Goal: Task Accomplishment & Management: Manage account settings

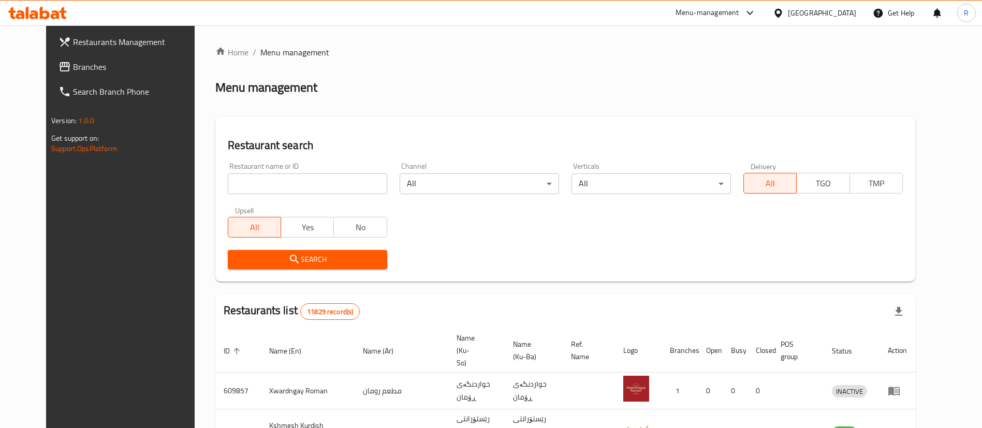
click at [276, 182] on input "search" at bounding box center [307, 183] width 159 height 21
type input "lavanda"
click button "Search" at bounding box center [307, 259] width 159 height 19
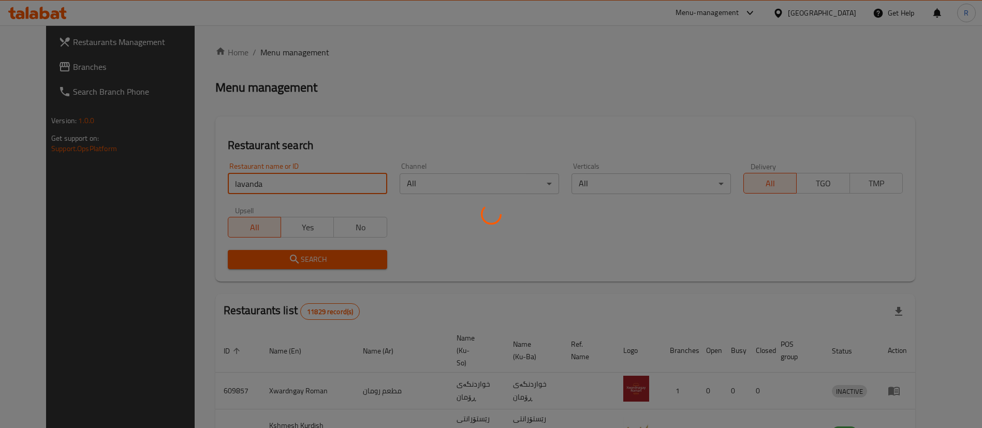
click button "Search" at bounding box center [307, 259] width 159 height 19
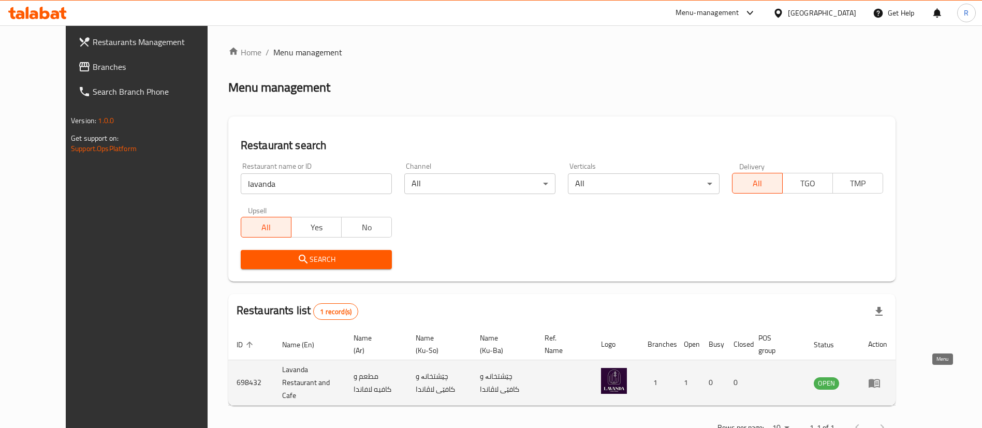
click at [880, 377] on icon "enhanced table" at bounding box center [874, 383] width 12 height 12
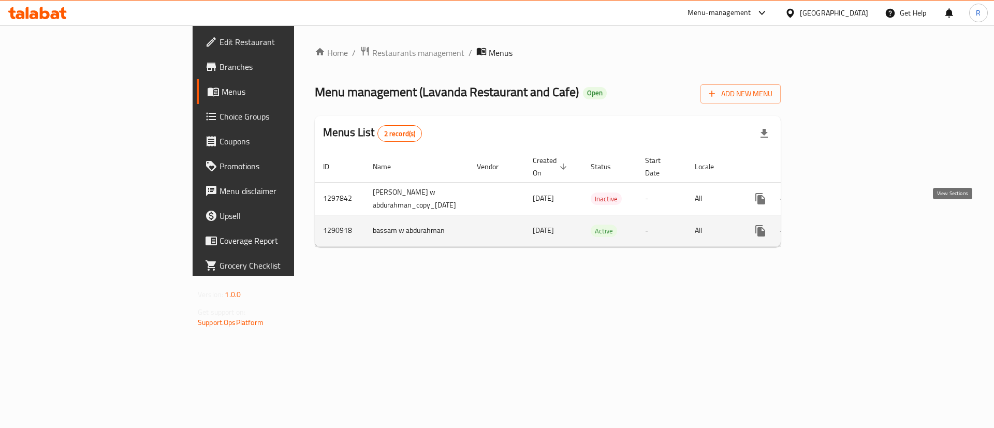
click at [841, 225] on icon "enhanced table" at bounding box center [835, 231] width 12 height 12
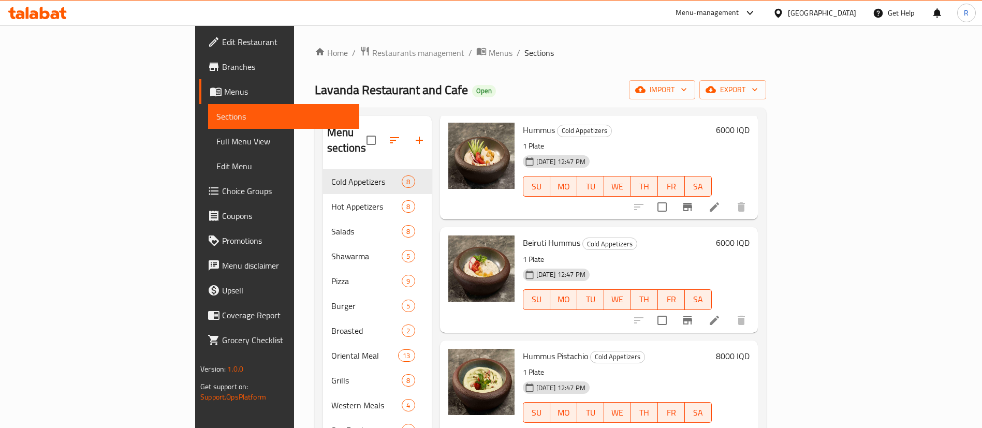
scroll to position [311, 0]
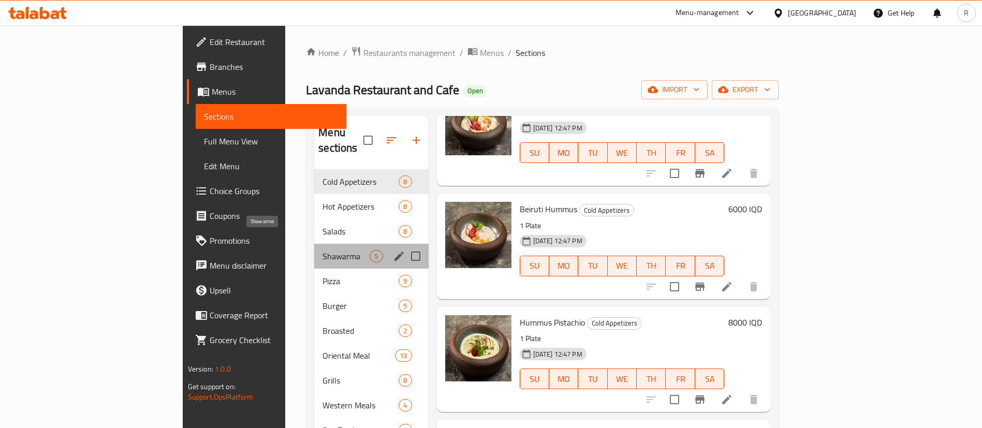
click at [322, 250] on span "Shawarma" at bounding box center [345, 256] width 47 height 12
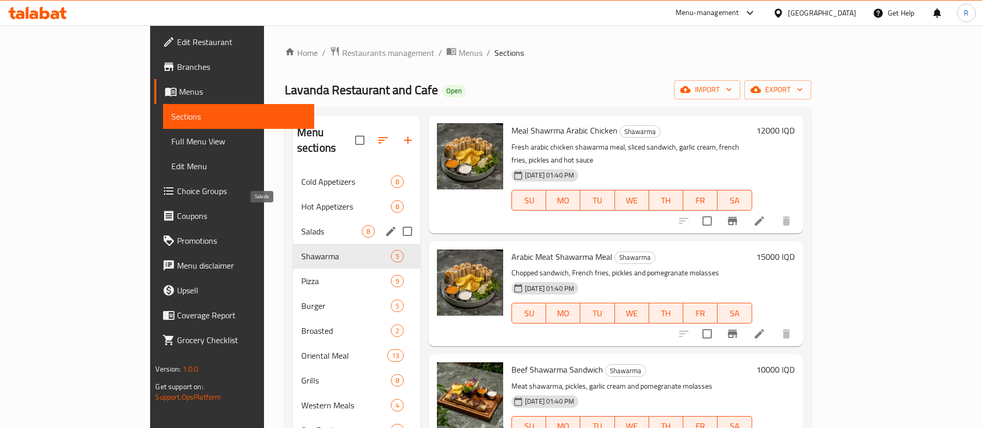
drag, startPoint x: 245, startPoint y: 214, endPoint x: 270, endPoint y: 214, distance: 24.3
click at [301, 225] on span "Salads" at bounding box center [331, 231] width 61 height 12
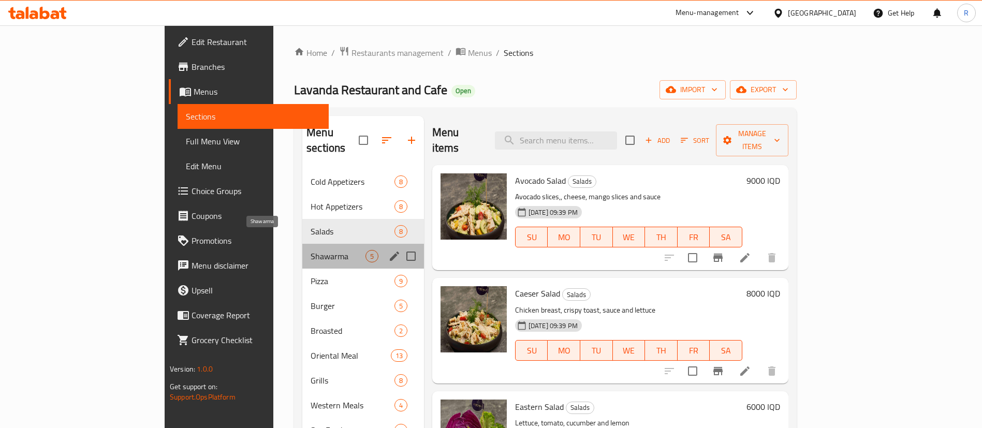
click at [311, 250] on span "Shawarma" at bounding box center [338, 256] width 55 height 12
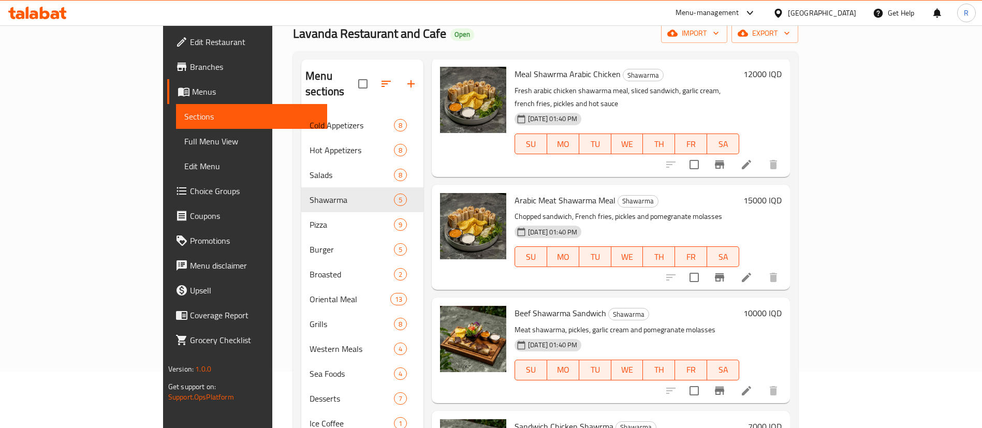
scroll to position [145, 0]
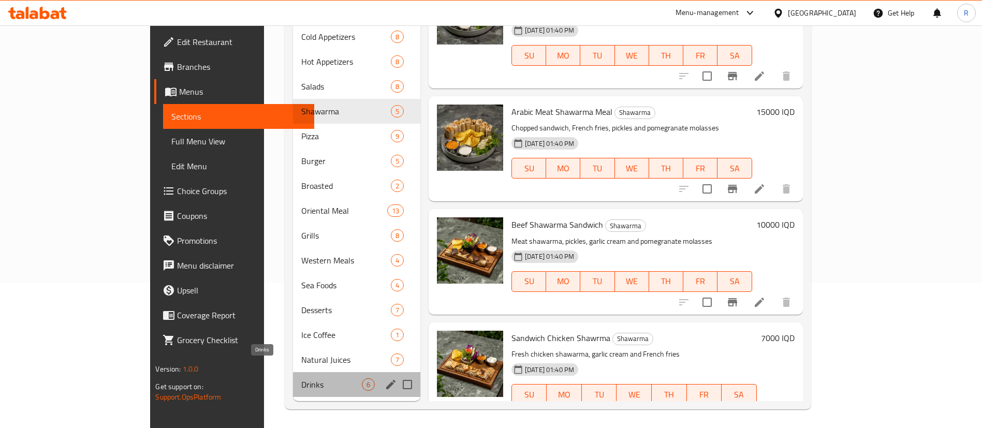
click at [301, 378] on span "Drinks" at bounding box center [331, 384] width 61 height 12
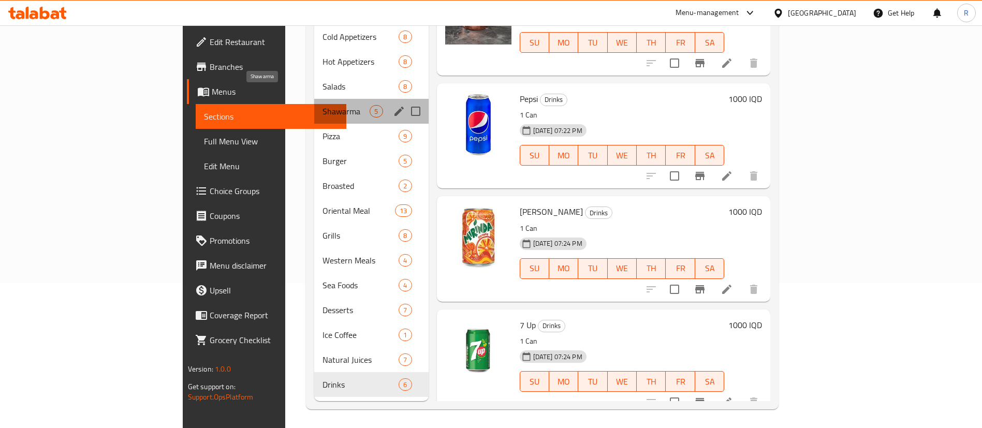
click at [322, 105] on span "Shawarma" at bounding box center [345, 111] width 47 height 12
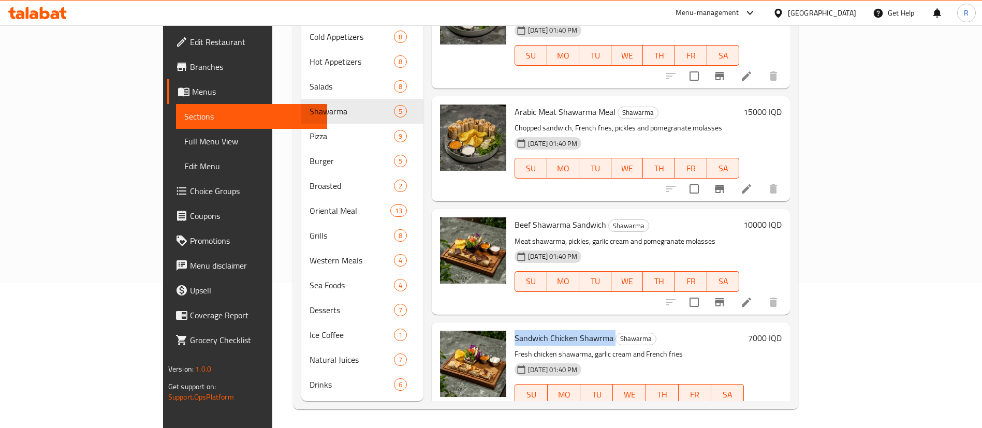
drag, startPoint x: 572, startPoint y: 308, endPoint x: 469, endPoint y: 303, distance: 102.6
click at [510, 327] on div "Sandwich Chicken Shawrma Shawarma Fresh chicken shawarma, garlic cream and Fren…" at bounding box center [629, 375] width 238 height 97
copy h6 "Sandwich Chicken Shawrma"
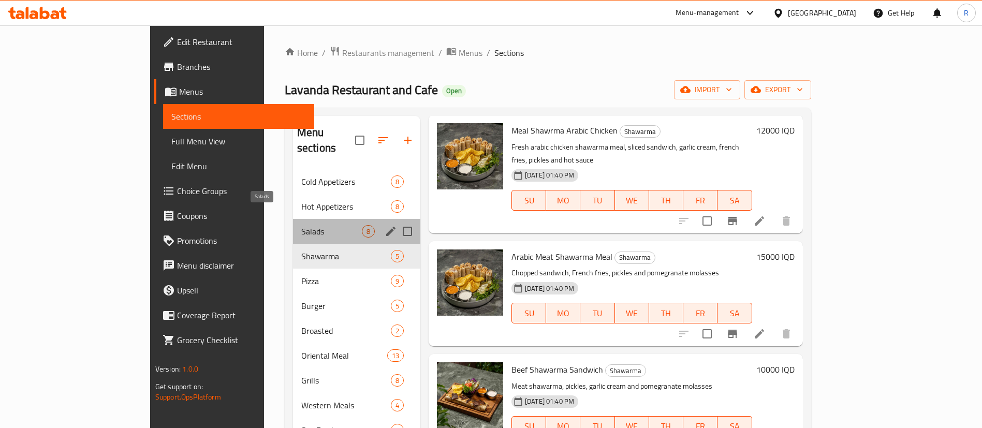
click at [301, 225] on span "Salads" at bounding box center [331, 231] width 61 height 12
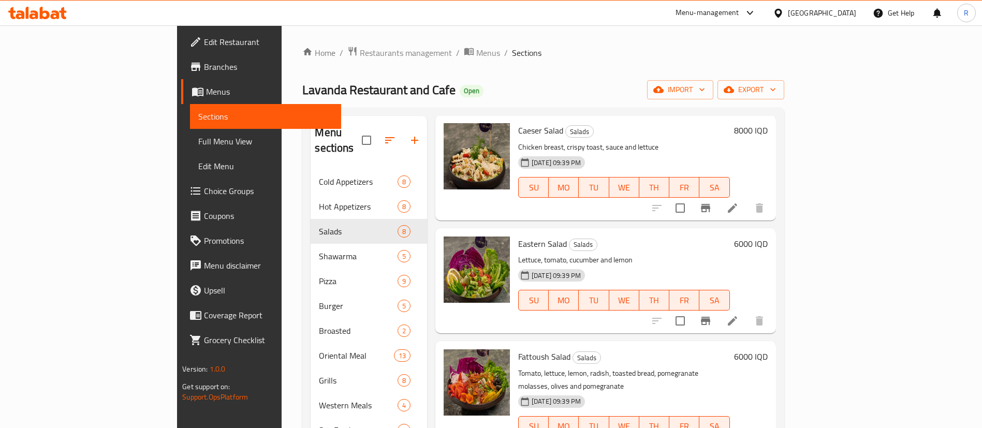
scroll to position [85, 0]
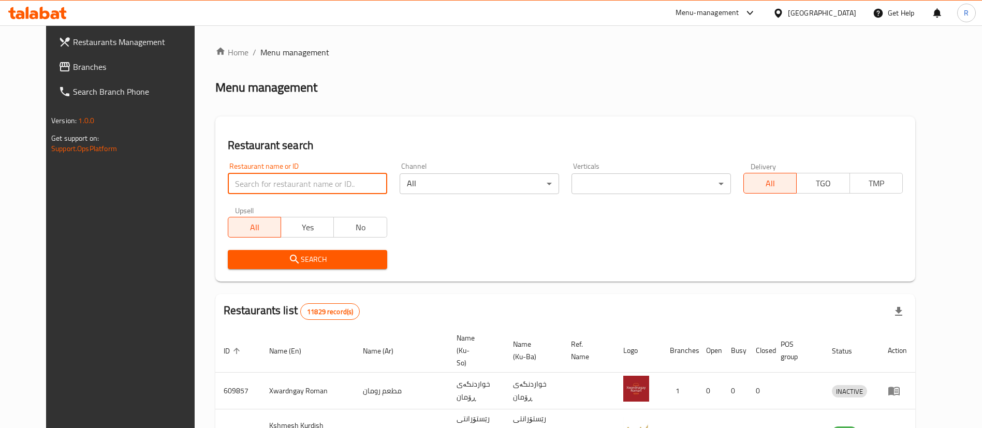
click at [334, 186] on input "search" at bounding box center [307, 183] width 159 height 21
type input "pizza avro"
click at [306, 260] on span "Search" at bounding box center [307, 259] width 143 height 13
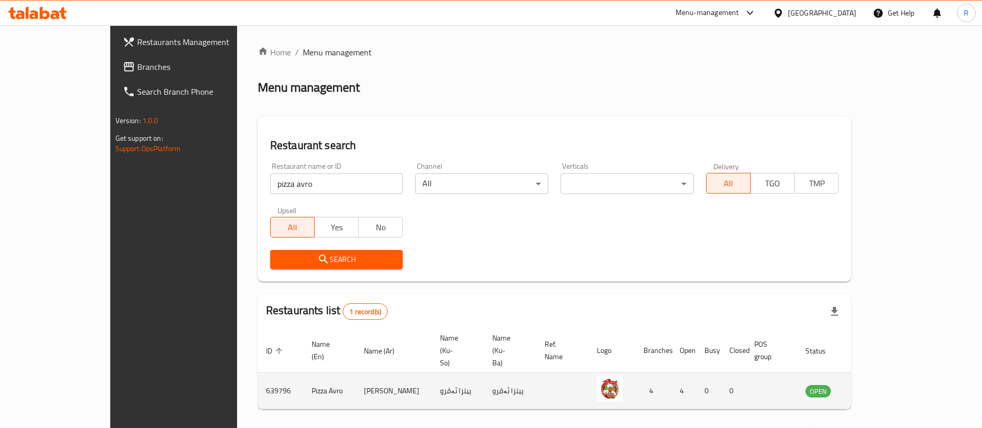
click at [871, 387] on icon "enhanced table" at bounding box center [865, 391] width 11 height 9
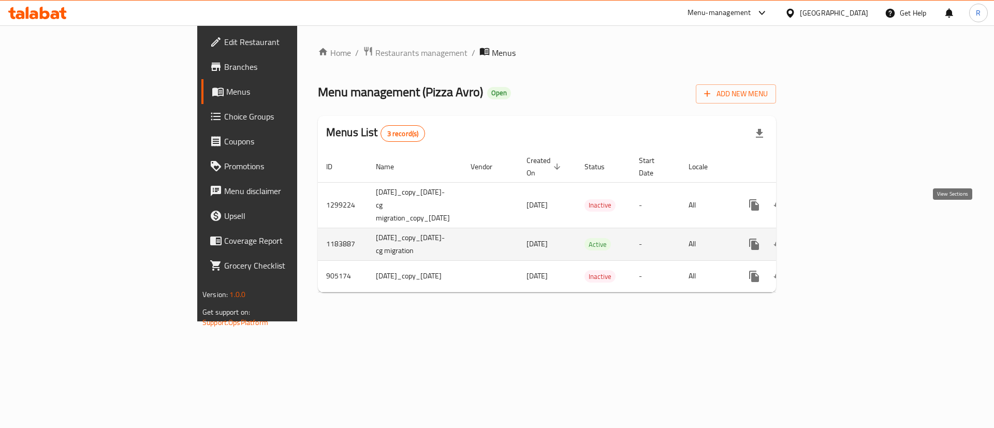
click at [835, 238] on icon "enhanced table" at bounding box center [828, 244] width 12 height 12
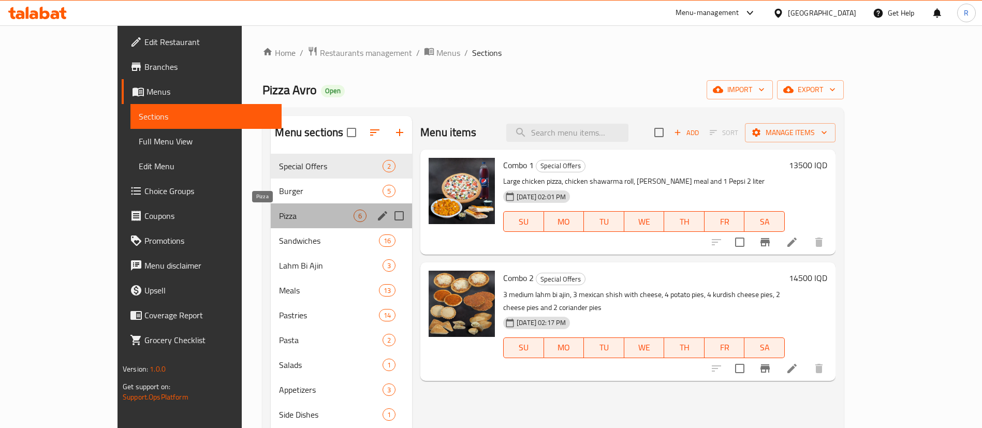
click at [279, 221] on span "Pizza" at bounding box center [316, 216] width 75 height 12
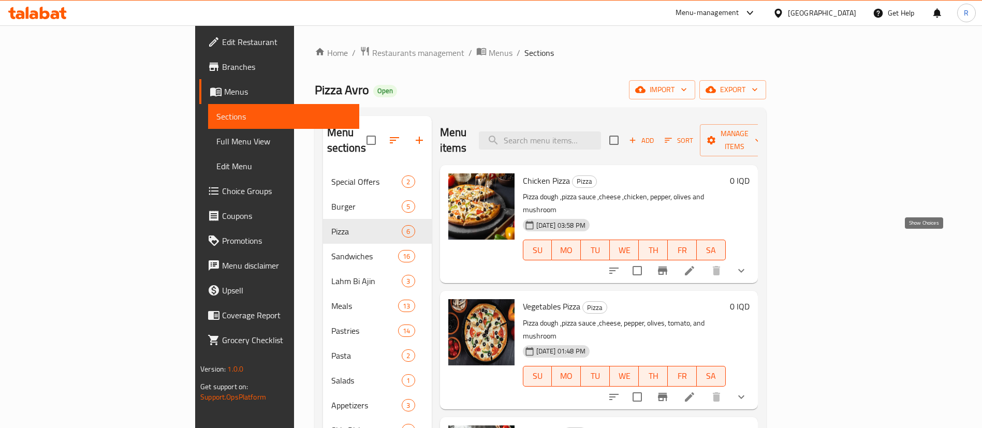
click at [747, 264] on icon "show more" at bounding box center [741, 270] width 12 height 12
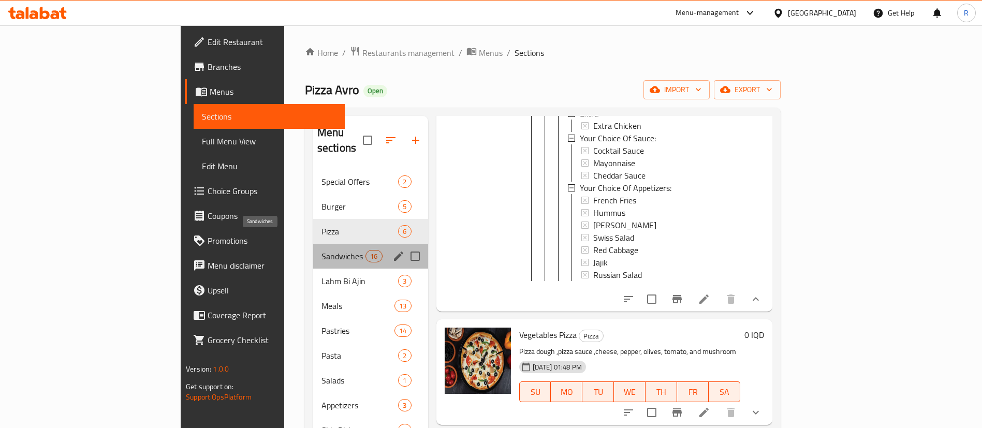
click at [321, 250] on span "Sandwiches" at bounding box center [343, 256] width 44 height 12
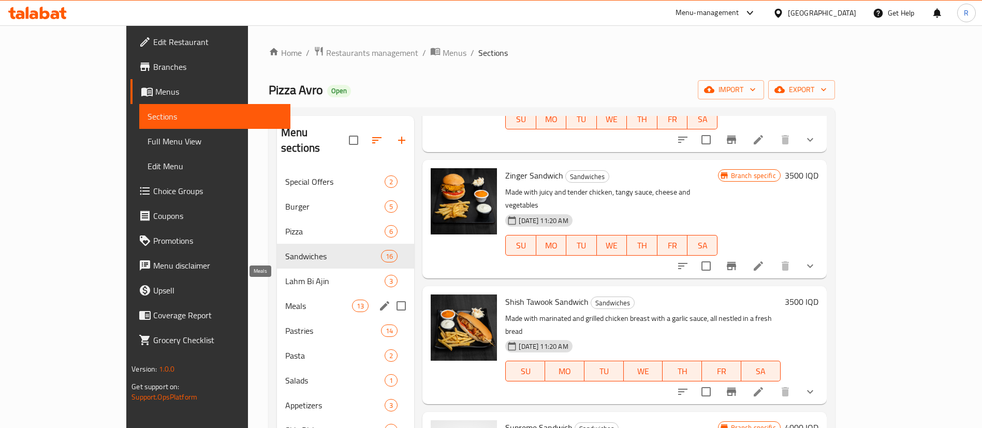
click at [285, 300] on span "Meals" at bounding box center [318, 306] width 67 height 12
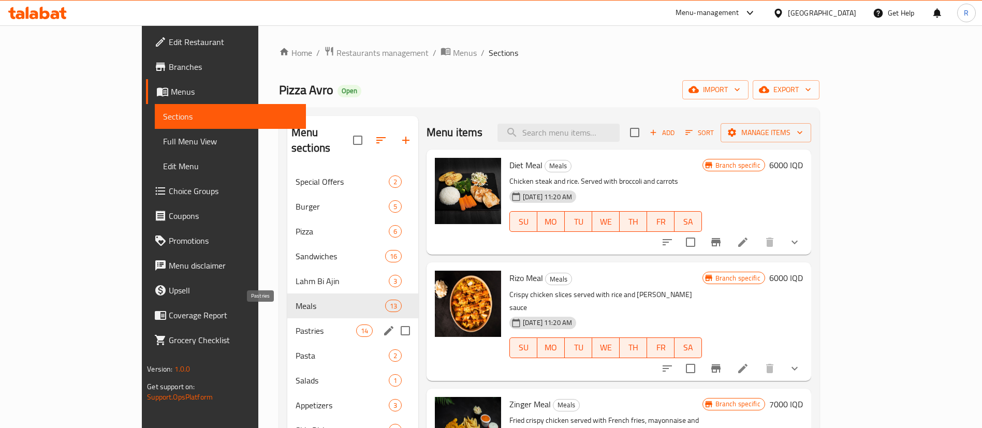
click at [295, 324] on span "Pastries" at bounding box center [325, 330] width 61 height 12
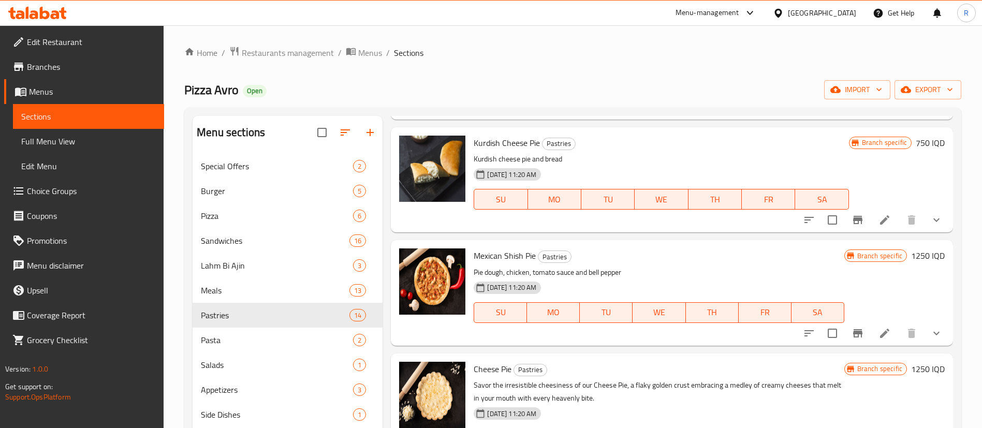
scroll to position [699, 0]
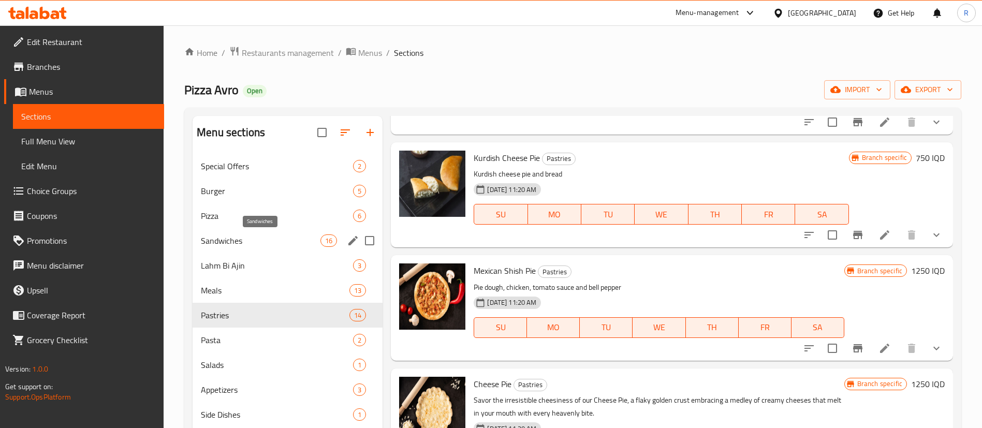
click at [211, 245] on span "Sandwiches" at bounding box center [261, 240] width 120 height 12
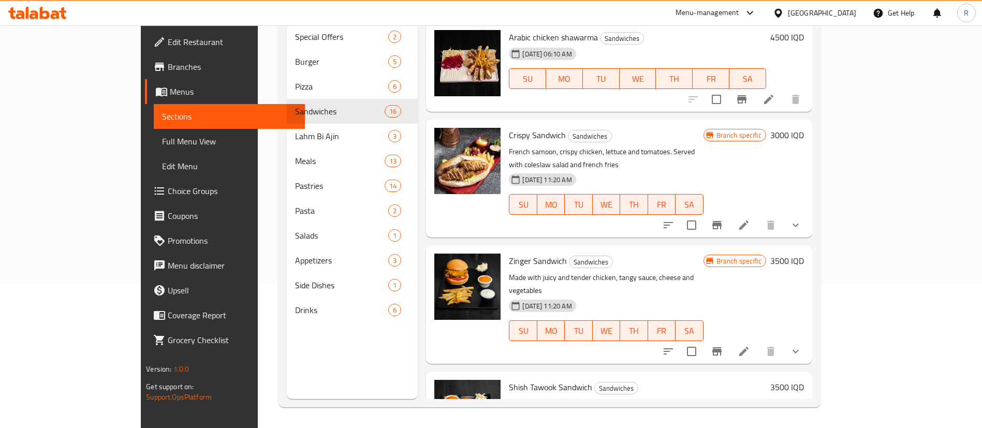
scroll to position [56, 0]
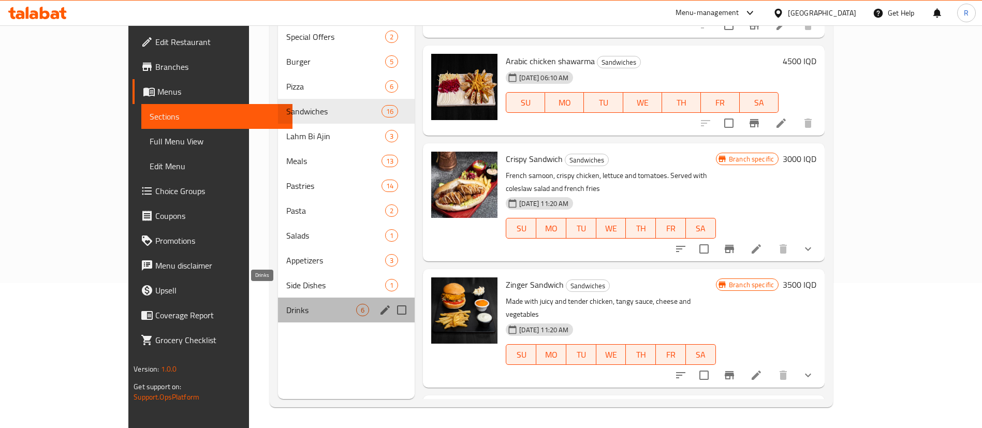
click at [286, 304] on span "Drinks" at bounding box center [321, 310] width 70 height 12
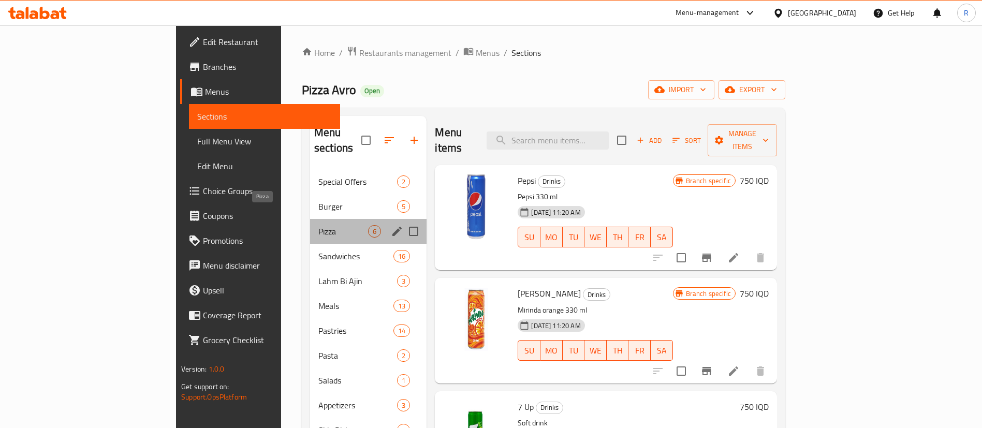
click at [318, 225] on span "Pizza" at bounding box center [343, 231] width 50 height 12
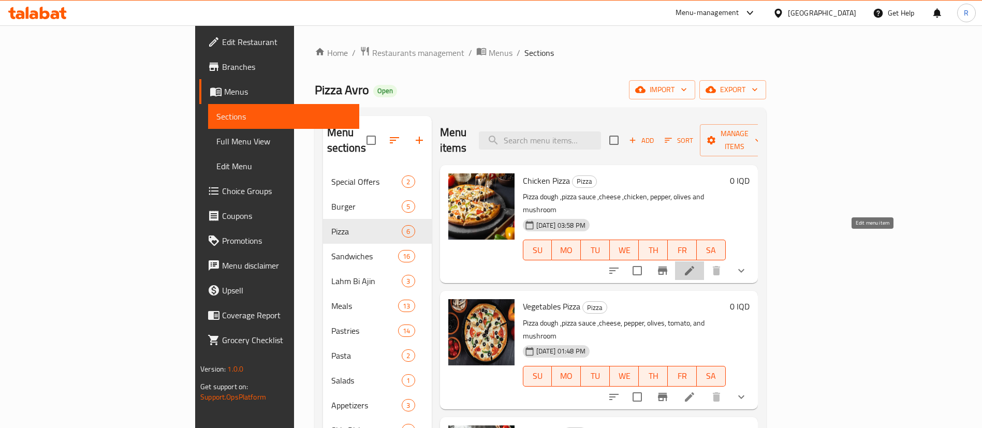
click at [694, 266] on icon at bounding box center [689, 270] width 9 height 9
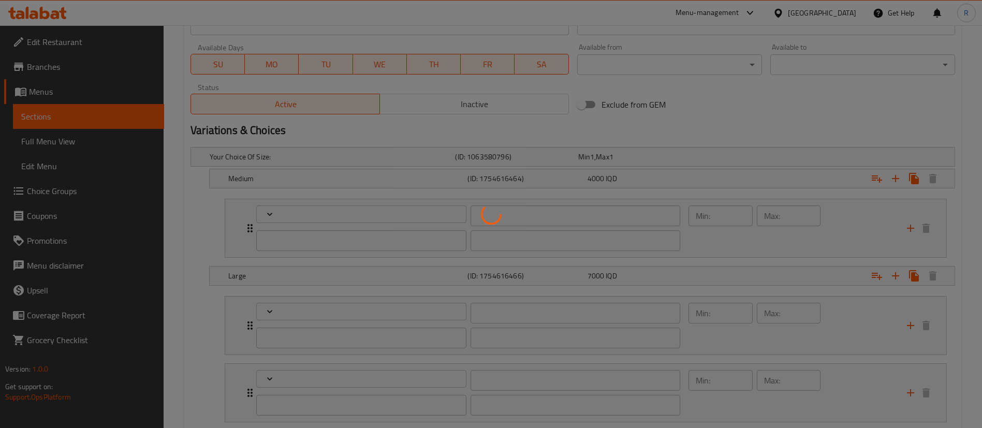
scroll to position [621, 0]
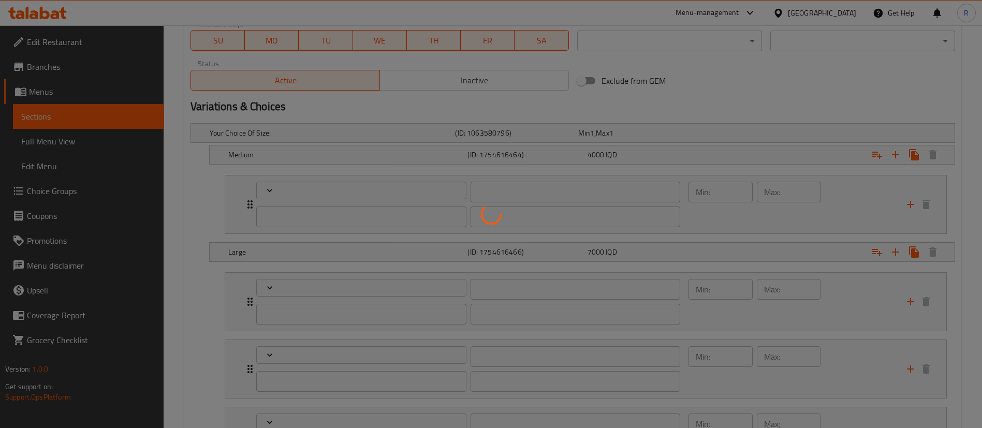
type input "إكسترا"
type input "زیادە:"
type input "0"
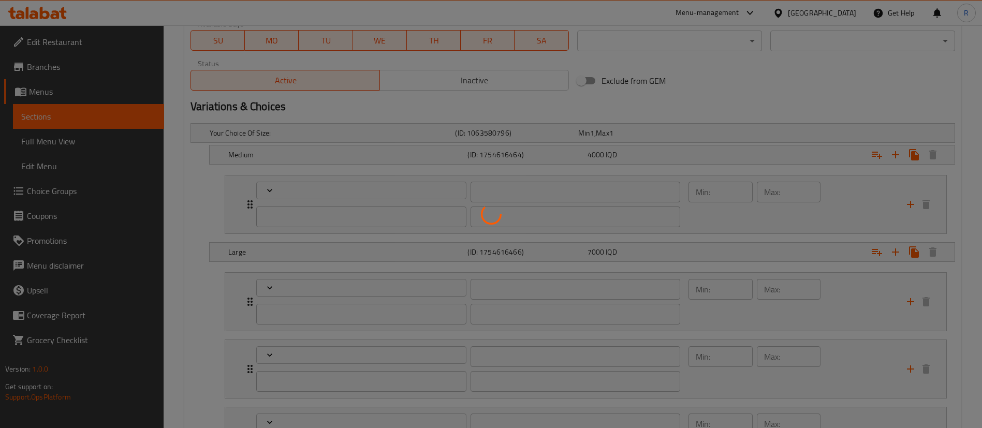
type input "إختيارك من المشروب:"
type input "هەڵبژاردنت لە خواردنەوە:"
type input "0"
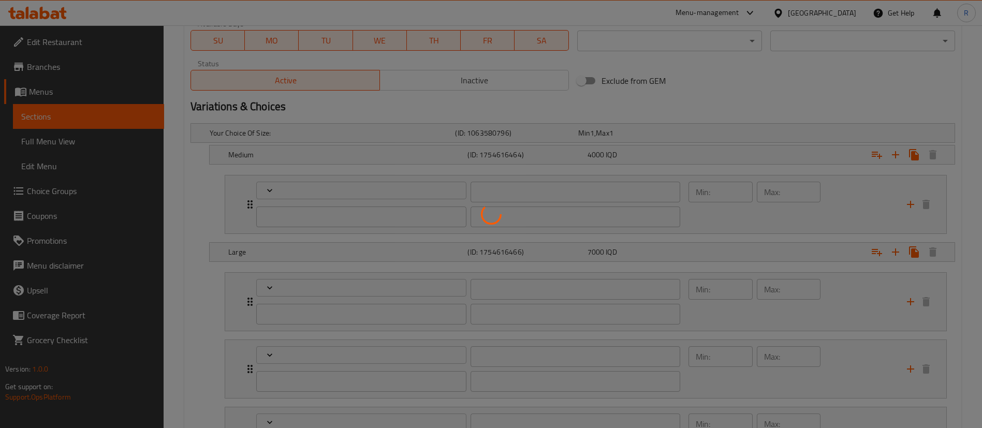
type input "إكسترا"
type input "زیادە:"
type input "0"
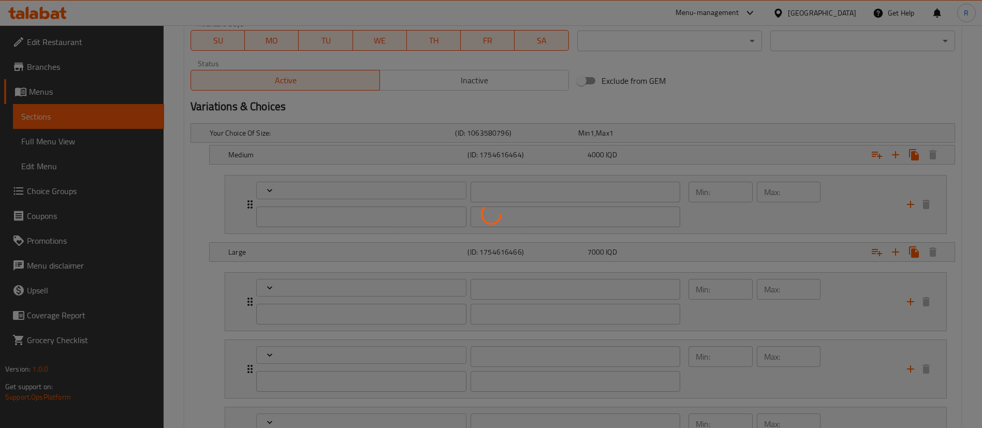
type input "إختيارك من الصوص:"
type input "هەڵبژاردنت لە ساس:"
type input "0"
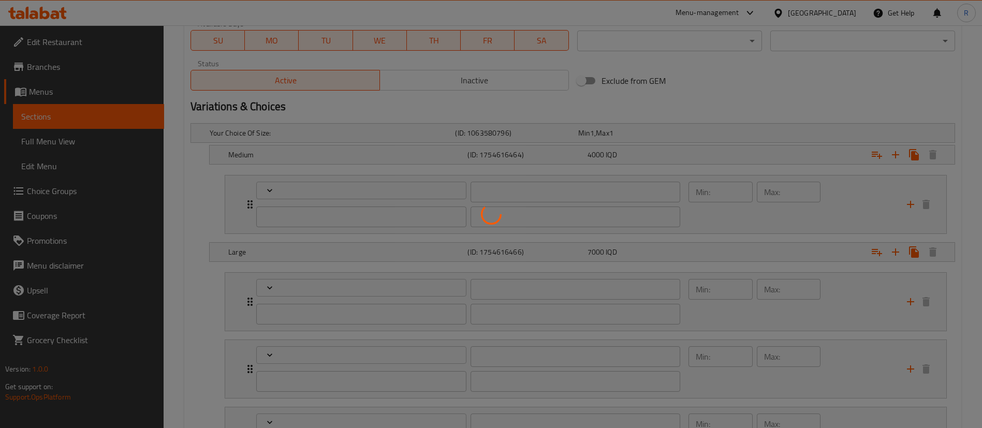
type input "إختيارك من المقبلات:"
type input "هەڵبژاردنت لە موقەبیلات:"
type input "0"
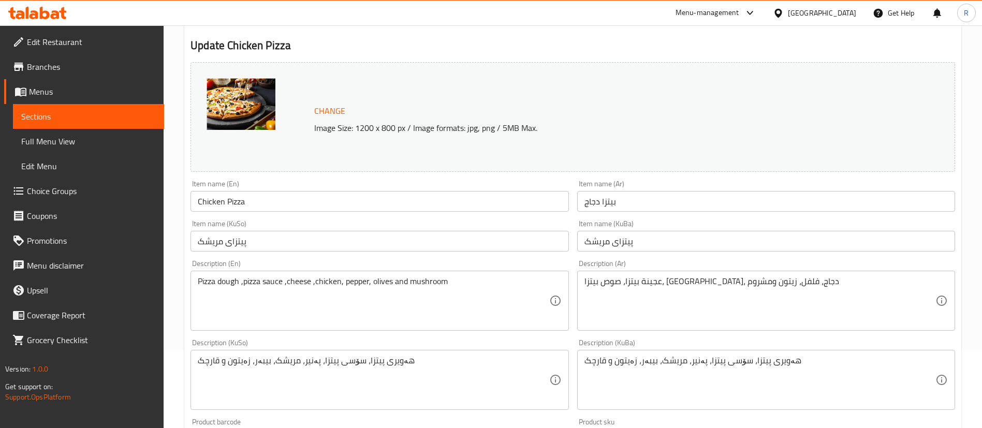
scroll to position [0, 0]
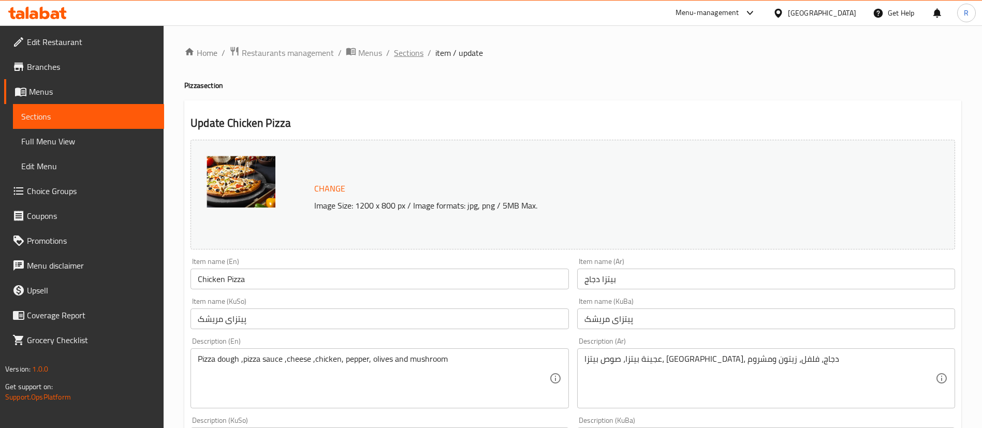
click at [413, 52] on span "Sections" at bounding box center [408, 53] width 29 height 12
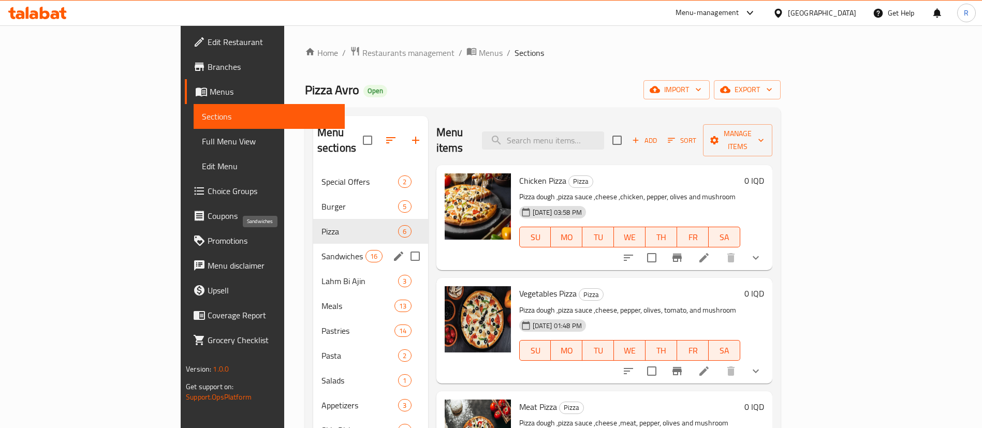
click at [321, 250] on span "Sandwiches" at bounding box center [343, 256] width 44 height 12
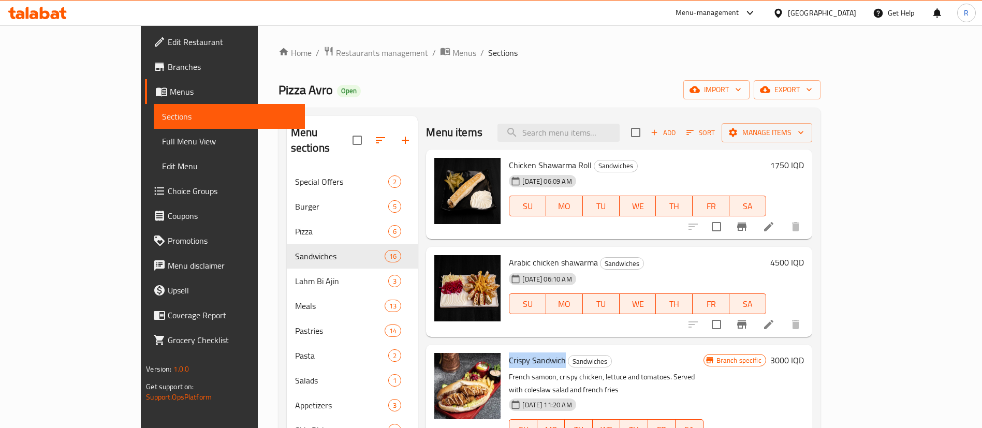
drag, startPoint x: 529, startPoint y: 363, endPoint x: 475, endPoint y: 359, distance: 54.5
click at [509, 359] on span "Crispy Sandwich" at bounding box center [537, 360] width 57 height 16
copy span "Crispy Sandwich"
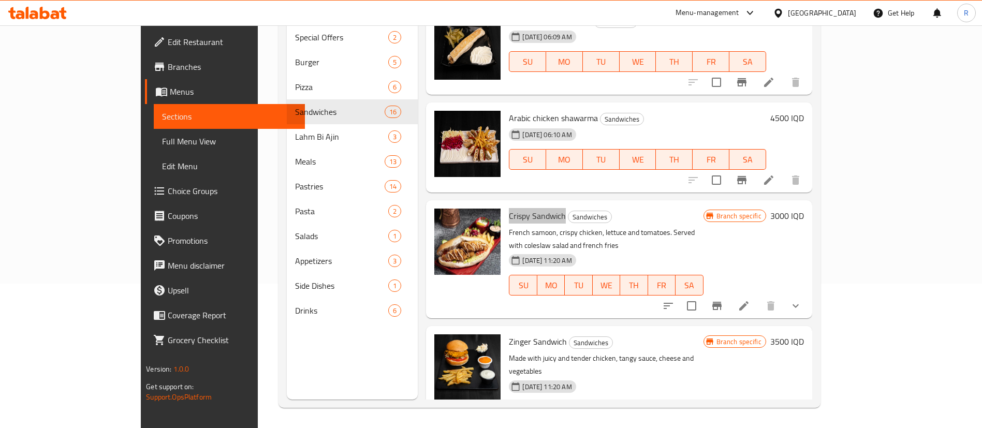
scroll to position [145, 0]
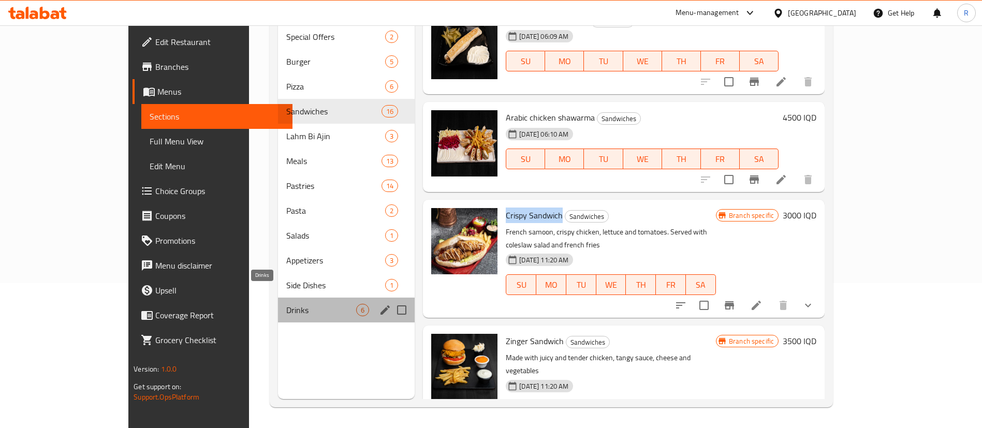
click at [286, 304] on span "Drinks" at bounding box center [321, 310] width 70 height 12
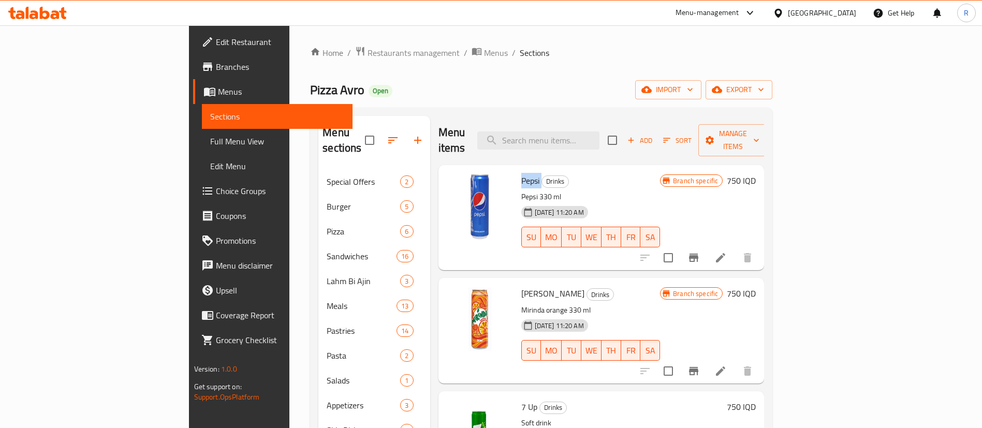
drag, startPoint x: 494, startPoint y: 166, endPoint x: 478, endPoint y: 165, distance: 16.1
click at [521, 173] on h6 "Pepsi Drinks" at bounding box center [590, 180] width 139 height 14
click at [521, 173] on span "Pepsi" at bounding box center [530, 181] width 18 height 16
drag, startPoint x: 474, startPoint y: 162, endPoint x: 484, endPoint y: 163, distance: 9.8
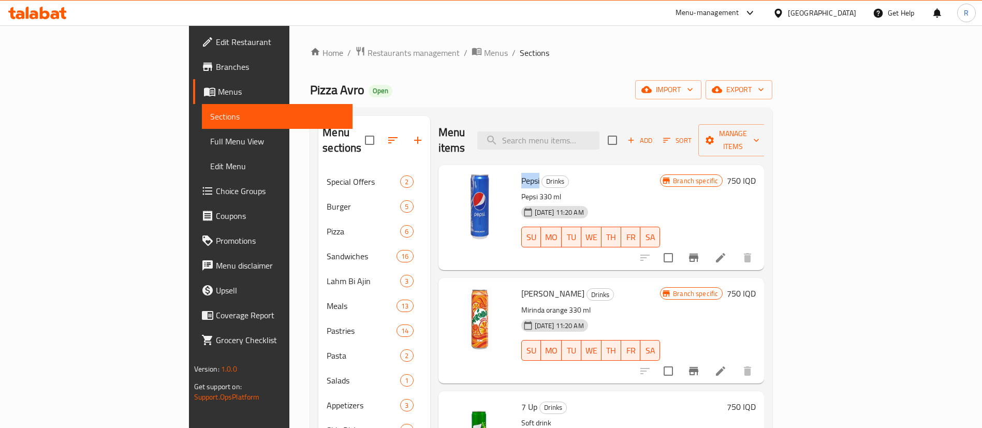
click at [521, 173] on span "Pepsi" at bounding box center [530, 181] width 18 height 16
drag, startPoint x: 493, startPoint y: 165, endPoint x: 477, endPoint y: 167, distance: 16.7
click at [517, 169] on div "Pepsi Drinks Pepsi 330 ml 18-08-2023 11:20 AM SU MO TU WE TH FR SA" at bounding box center [590, 217] width 147 height 97
copy span "Pepsi"
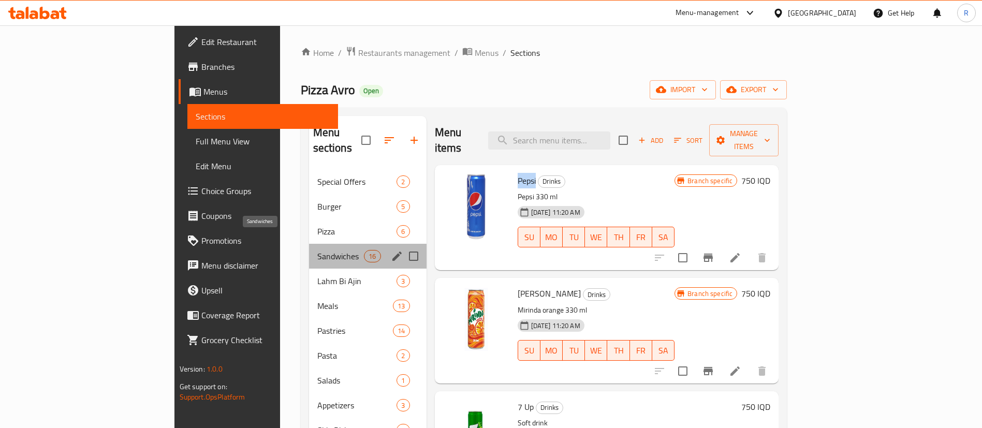
click at [317, 250] on span "Sandwiches" at bounding box center [340, 256] width 47 height 12
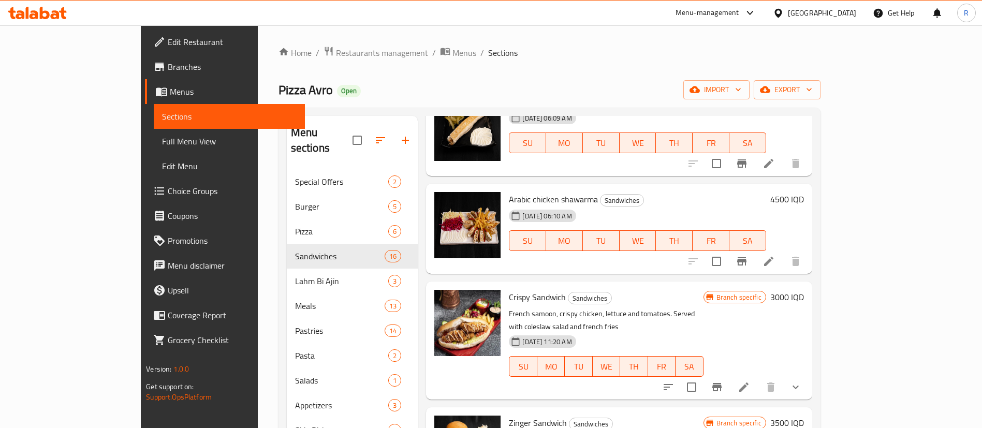
scroll to position [56, 0]
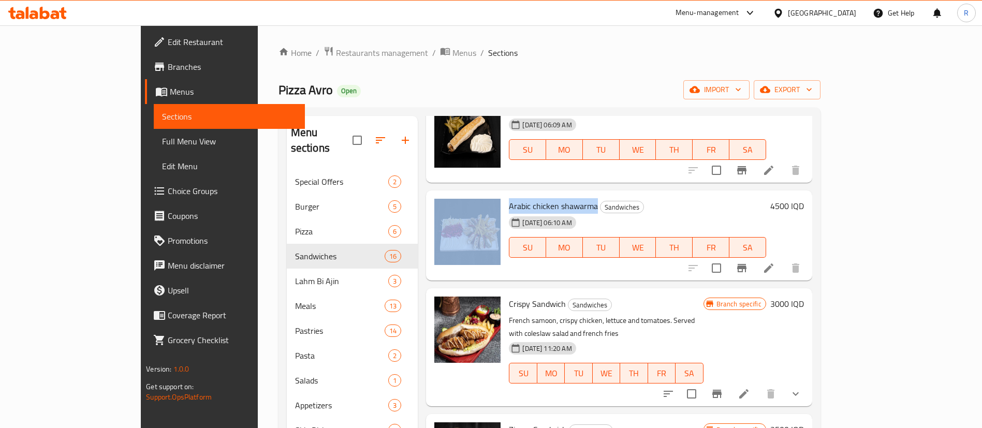
drag, startPoint x: 562, startPoint y: 208, endPoint x: 468, endPoint y: 205, distance: 93.7
click at [468, 205] on div "Arabic chicken shawarma Sandwiches 27-01-2025 06:10 AM SU MO TU WE TH FR SA 450…" at bounding box center [618, 236] width 377 height 82
copy div "Arabic chicken shawarma"
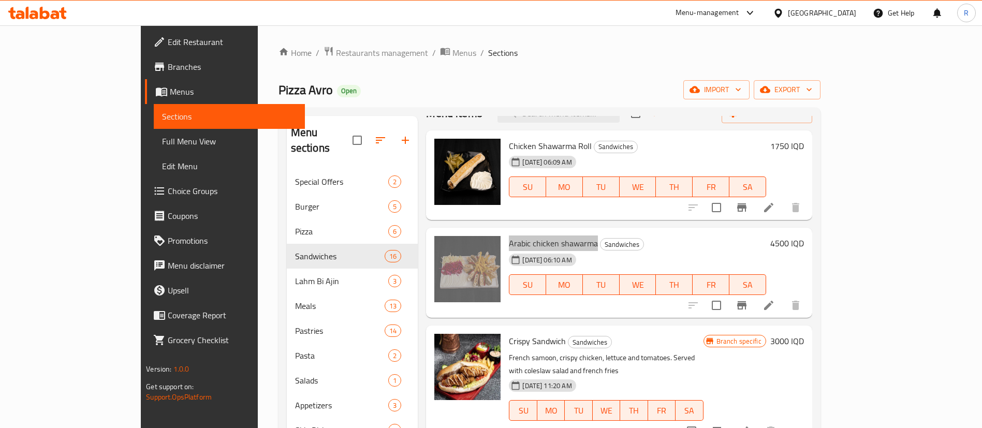
scroll to position [0, 0]
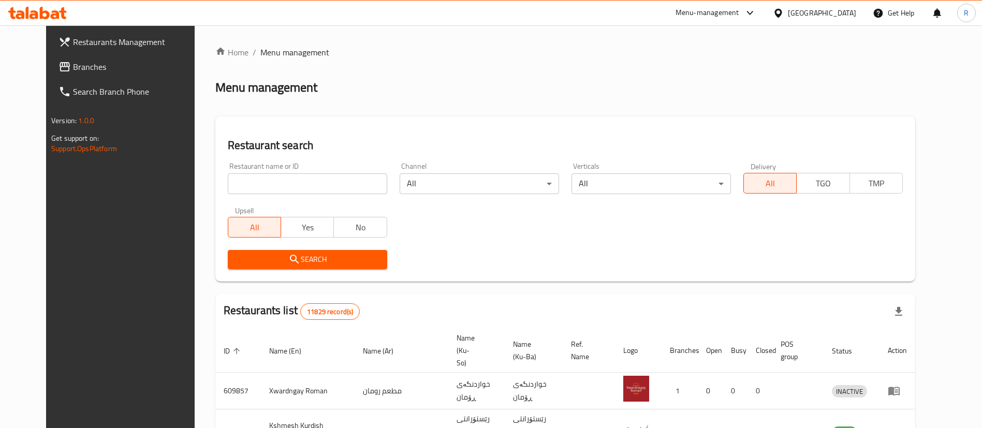
click at [361, 185] on input "search" at bounding box center [307, 183] width 159 height 21
type input "tandoori"
click at [288, 264] on icon "submit" at bounding box center [294, 259] width 12 height 12
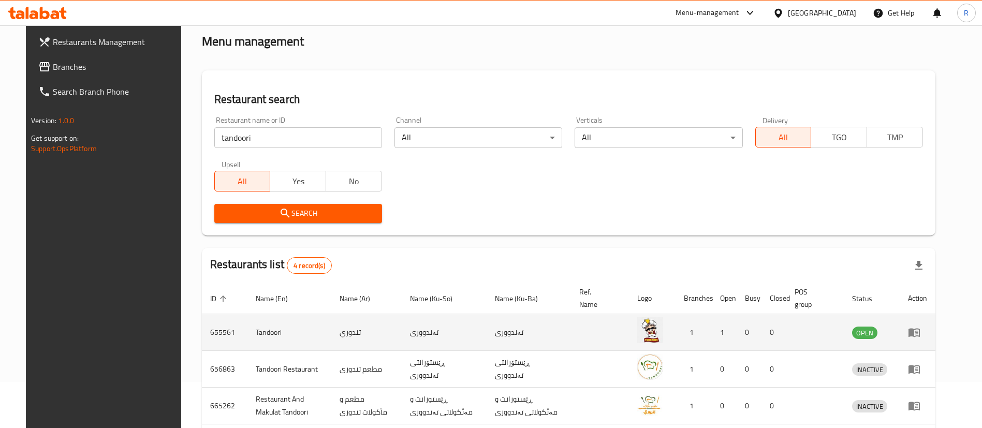
scroll to position [78, 0]
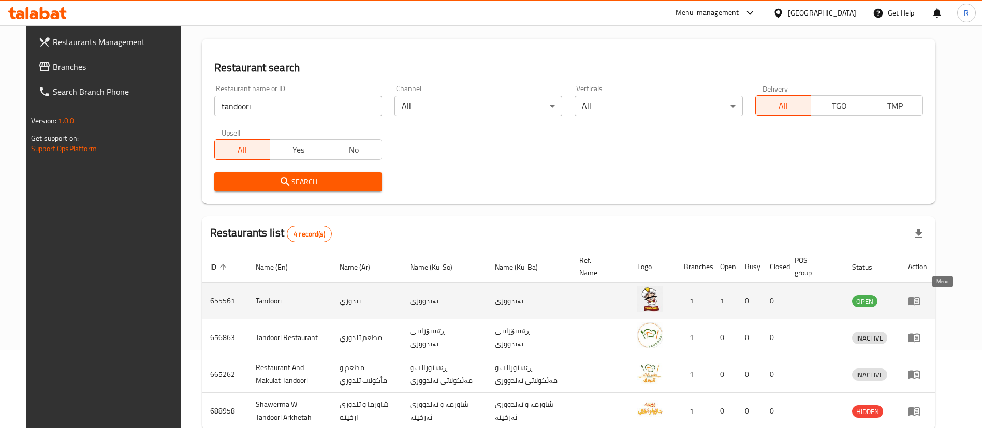
click at [920, 301] on icon "enhanced table" at bounding box center [913, 301] width 11 height 9
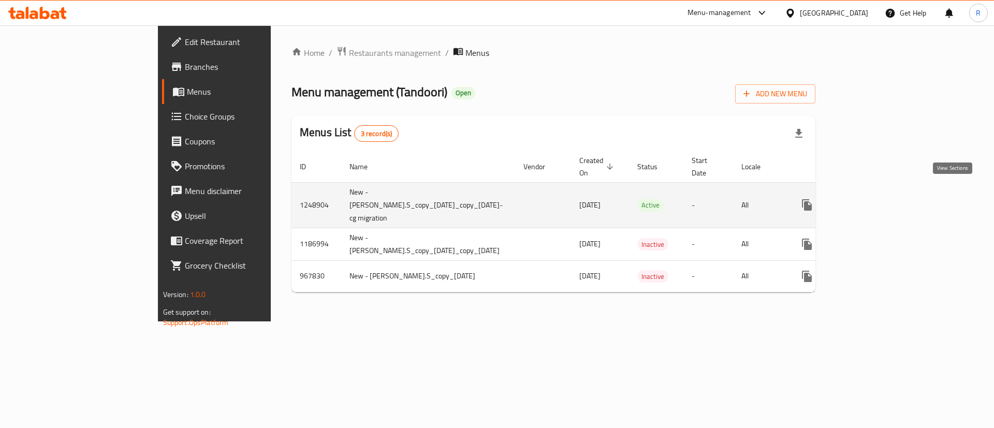
click at [888, 199] on icon "enhanced table" at bounding box center [881, 205] width 12 height 12
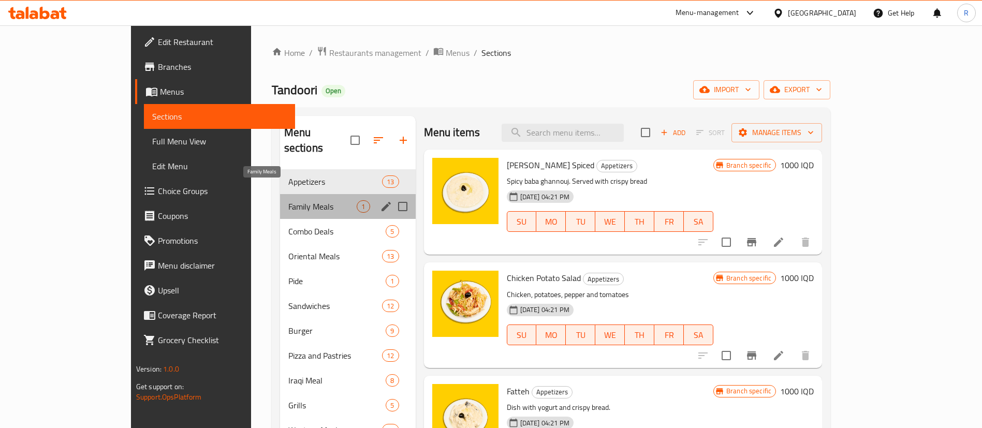
click at [288, 200] on span "Family Meals" at bounding box center [322, 206] width 69 height 12
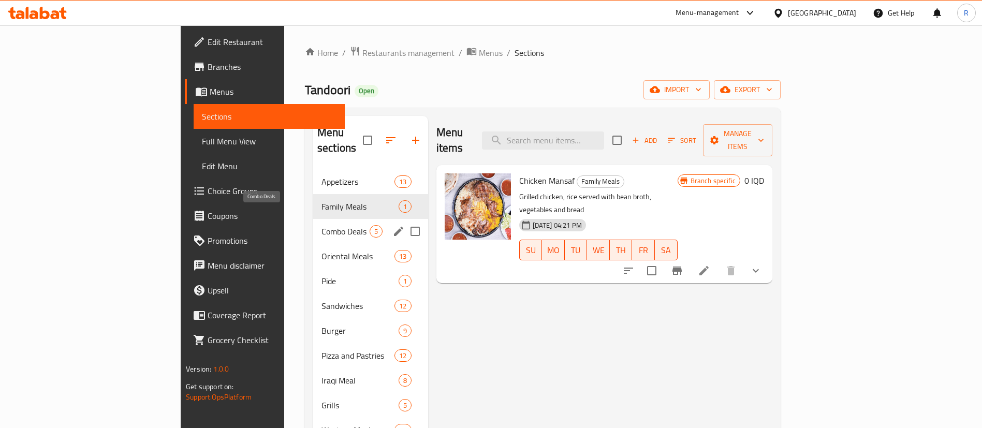
click at [321, 225] on span "Combo Deals" at bounding box center [345, 231] width 48 height 12
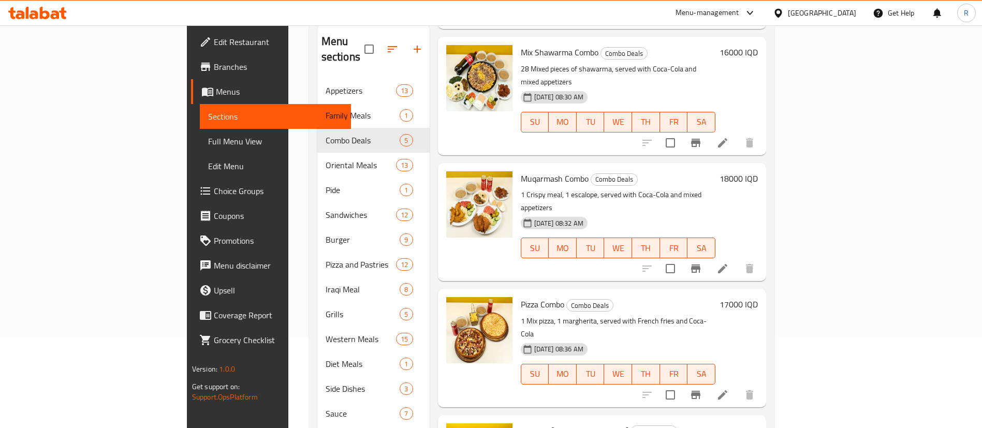
scroll to position [145, 0]
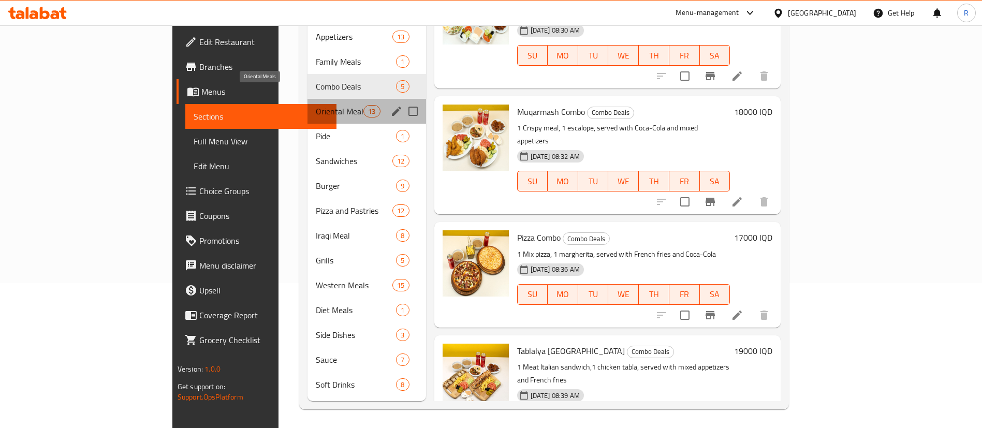
click at [316, 105] on span "Oriental Meals" at bounding box center [340, 111] width 48 height 12
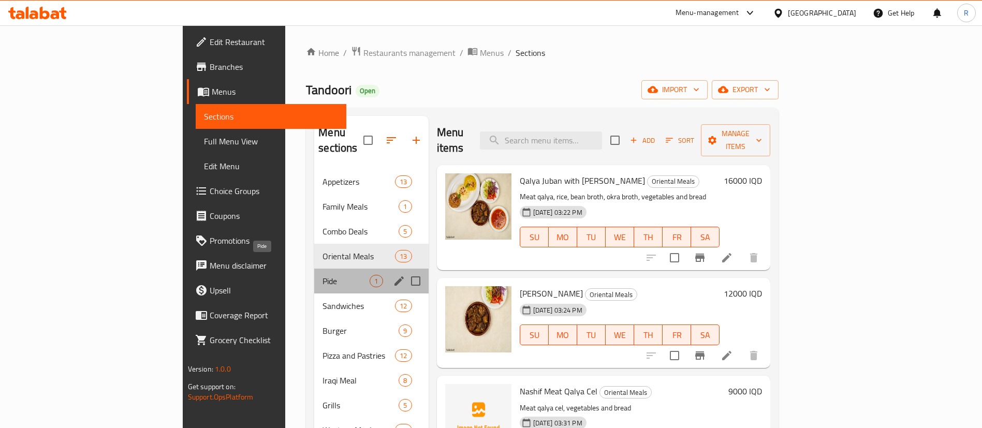
click at [322, 275] on span "Pide" at bounding box center [345, 281] width 47 height 12
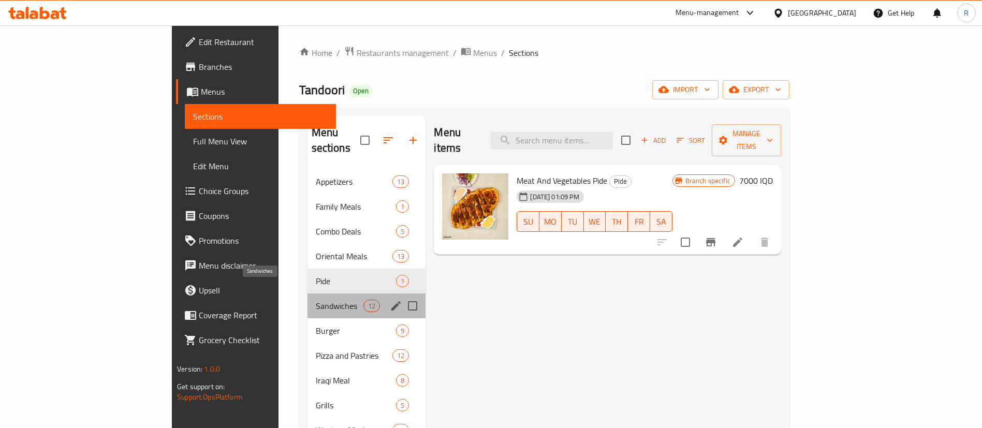
click at [316, 300] on span "Sandwiches" at bounding box center [340, 306] width 48 height 12
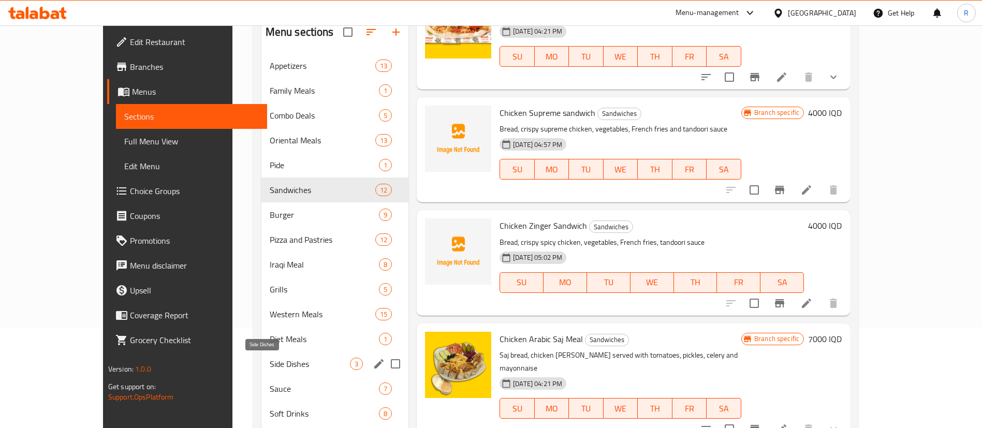
scroll to position [67, 0]
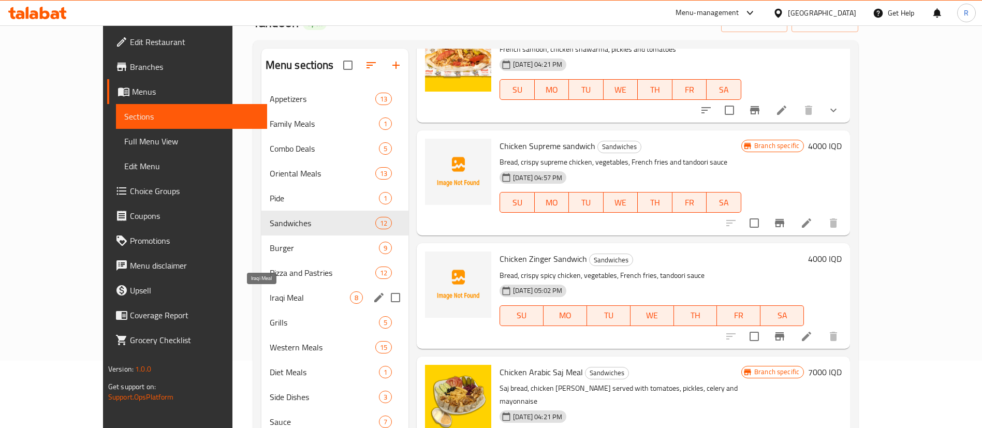
drag, startPoint x: 243, startPoint y: 292, endPoint x: 380, endPoint y: 298, distance: 136.7
click at [270, 292] on span "Iraqi Meal" at bounding box center [310, 297] width 80 height 12
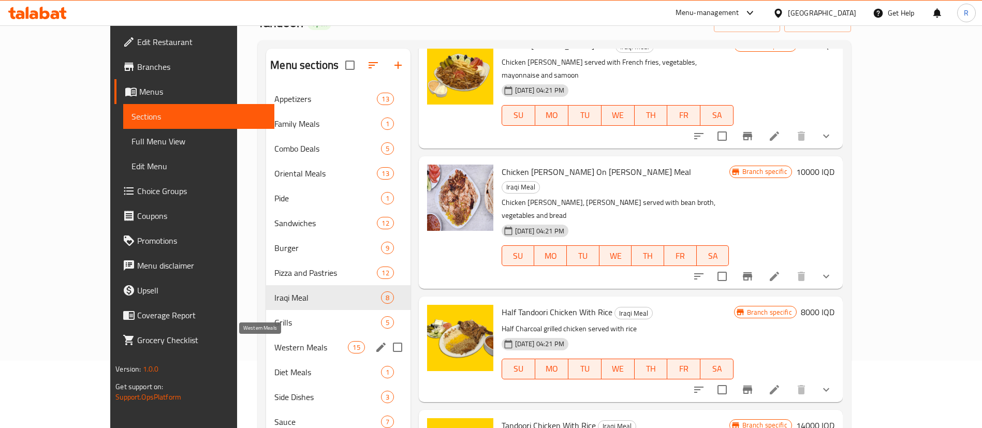
click at [274, 352] on span "Western Meals" at bounding box center [310, 347] width 73 height 12
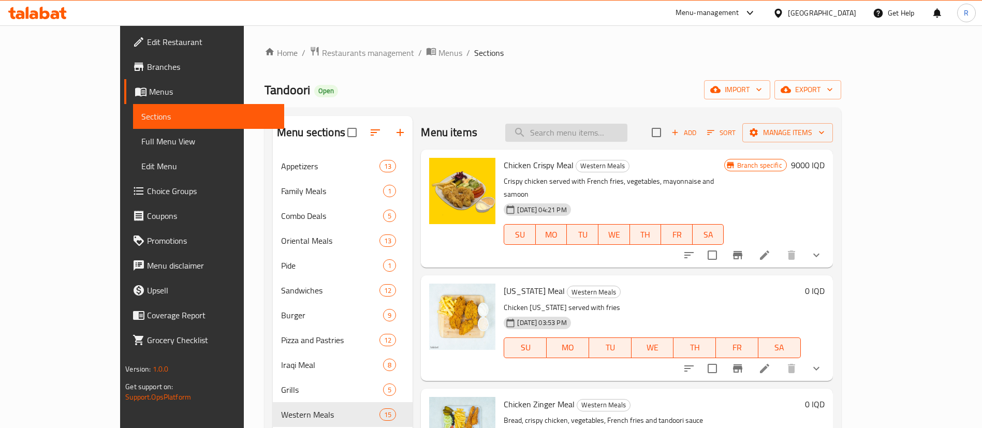
click at [618, 131] on input "search" at bounding box center [566, 133] width 122 height 18
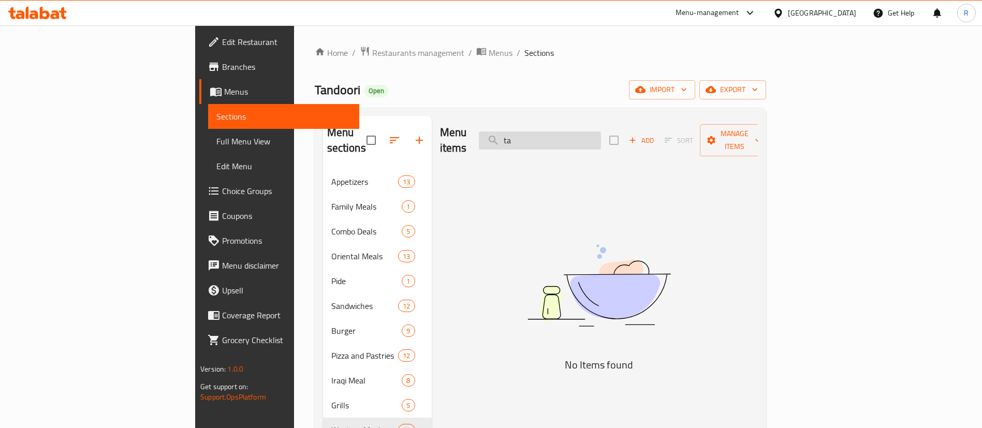
type input "t"
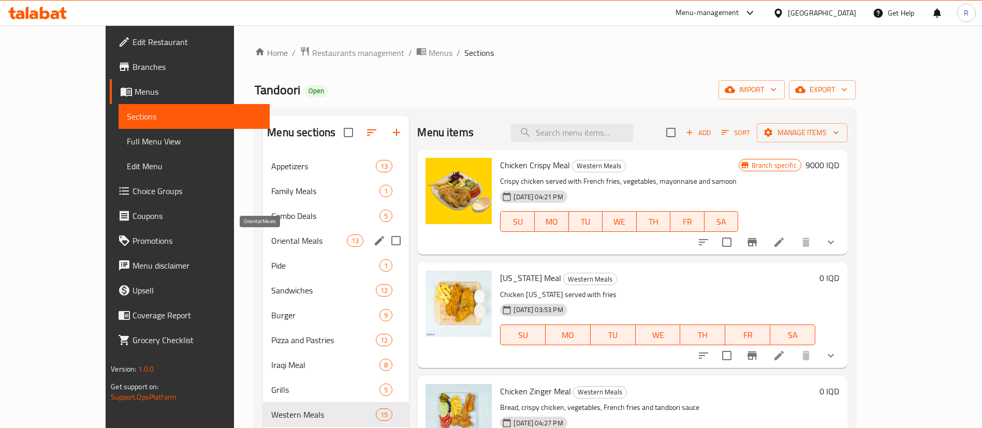
click at [271, 239] on span "Oriental Meals" at bounding box center [309, 240] width 76 height 12
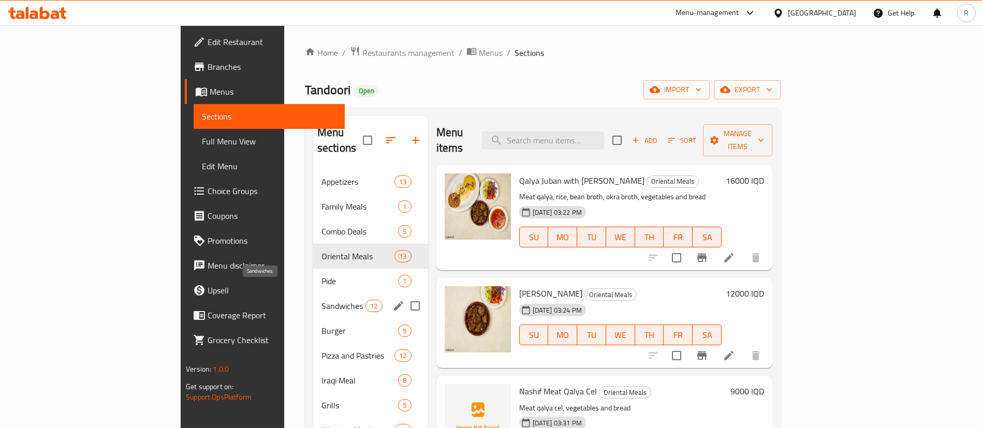
click at [321, 300] on span "Sandwiches" at bounding box center [343, 306] width 44 height 12
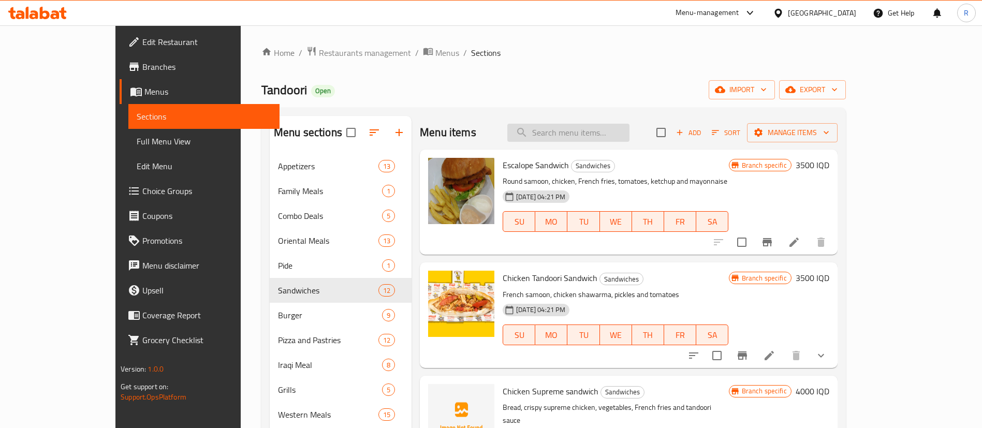
click at [599, 135] on input "search" at bounding box center [568, 133] width 122 height 18
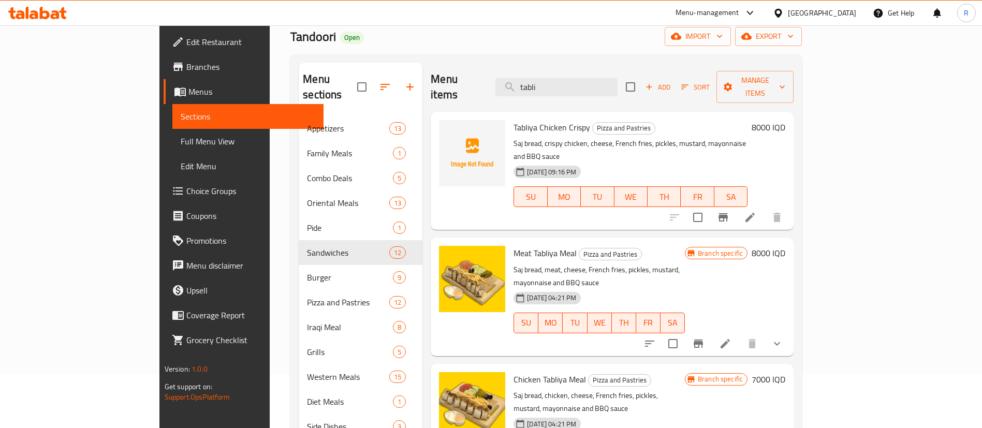
scroll to position [78, 0]
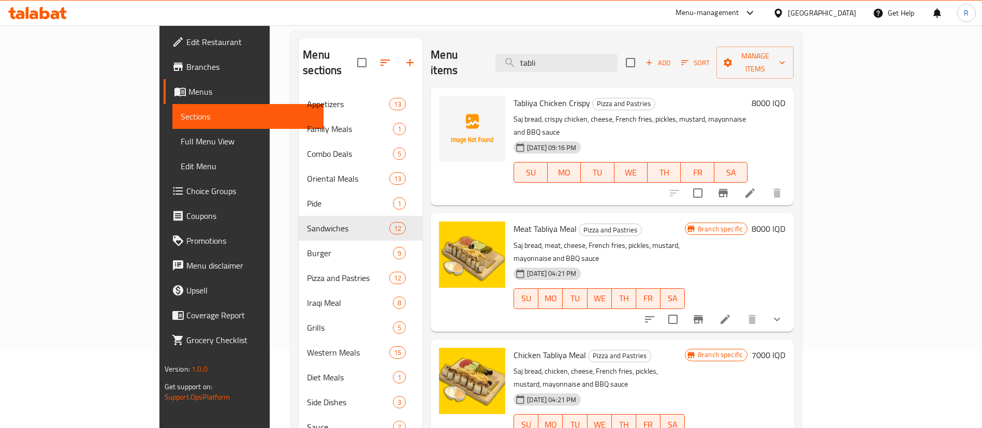
type input "tabli"
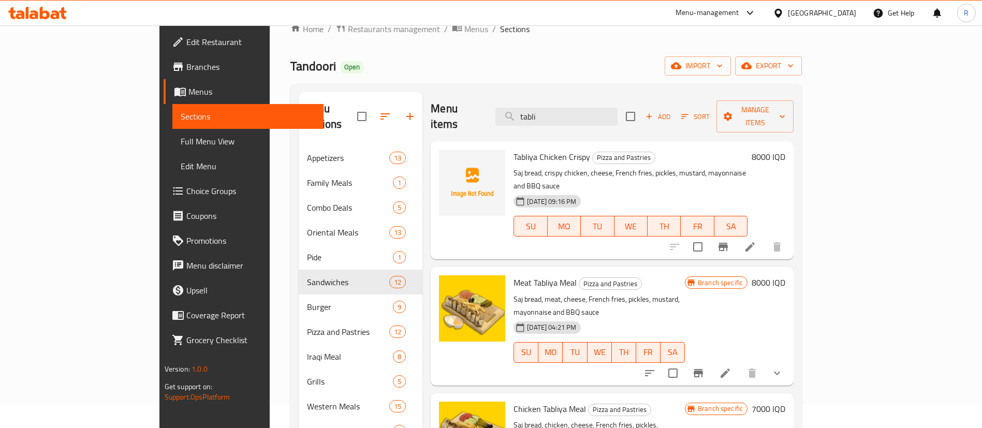
scroll to position [0, 0]
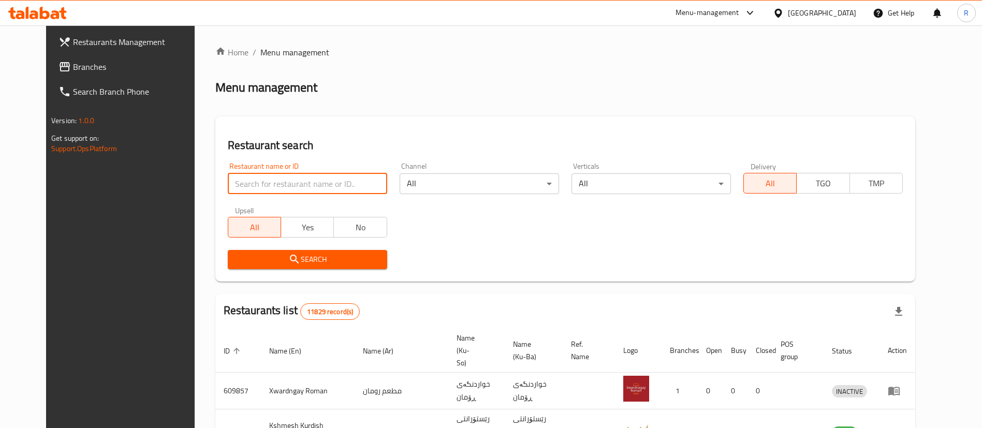
click at [306, 186] on input "search" at bounding box center [307, 183] width 159 height 21
type input "merdin"
click button "Search" at bounding box center [307, 259] width 159 height 19
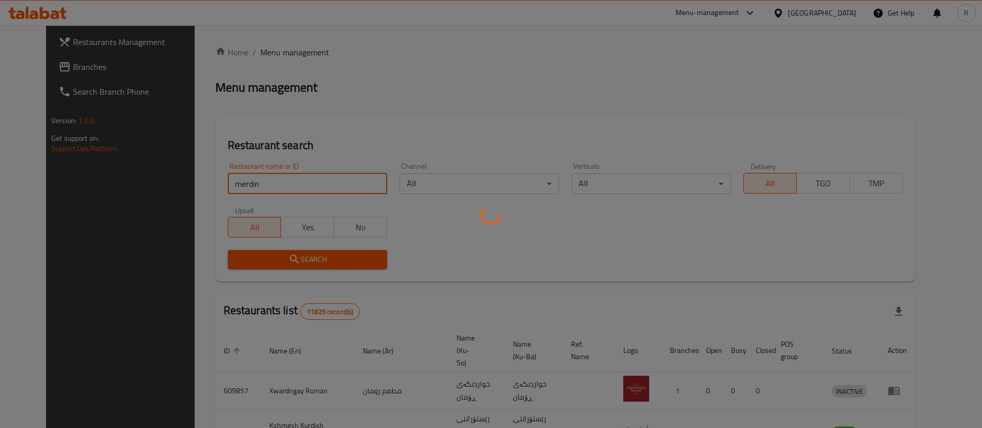
click button "Search" at bounding box center [307, 259] width 159 height 19
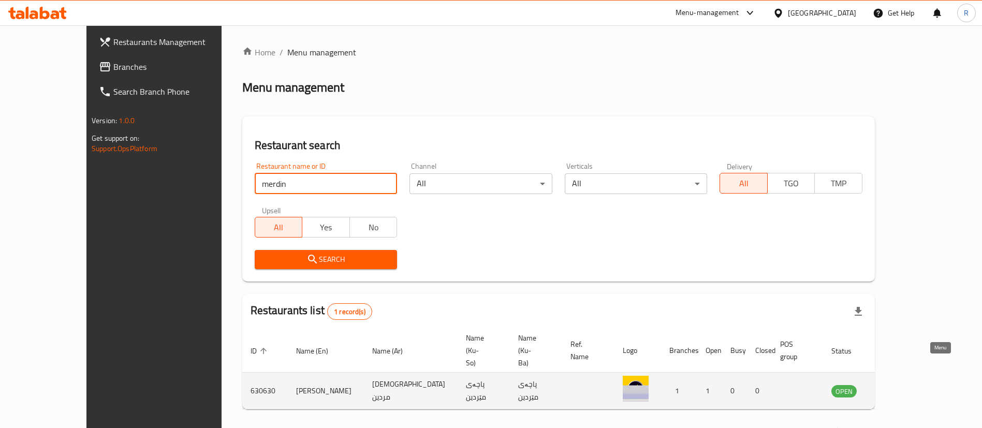
click at [897, 387] on icon "enhanced table" at bounding box center [891, 391] width 11 height 9
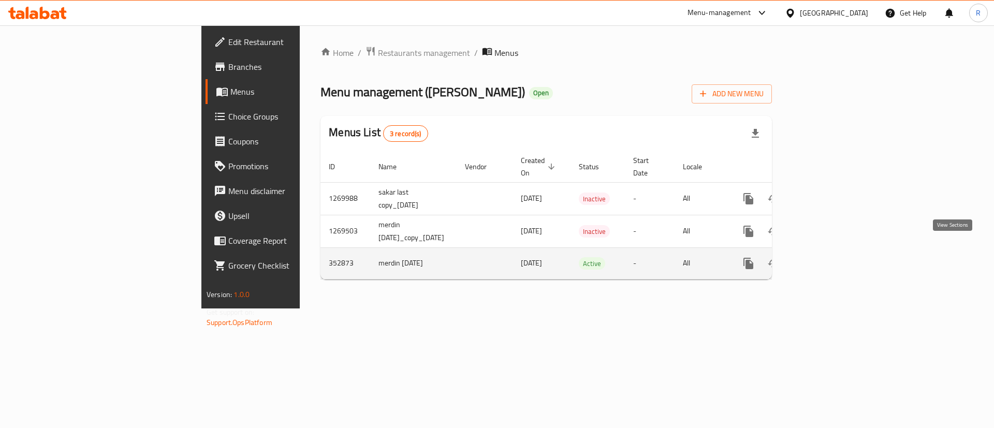
click at [829, 257] on icon "enhanced table" at bounding box center [823, 263] width 12 height 12
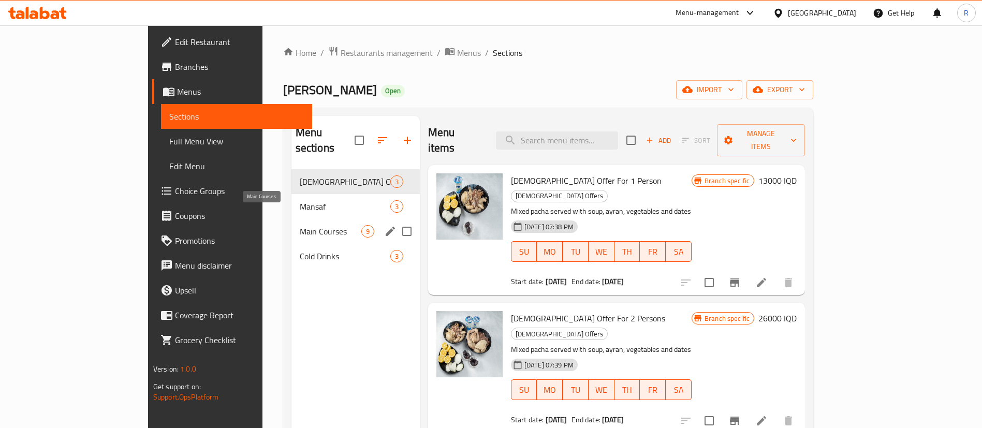
click at [300, 225] on span "Main Courses" at bounding box center [331, 231] width 62 height 12
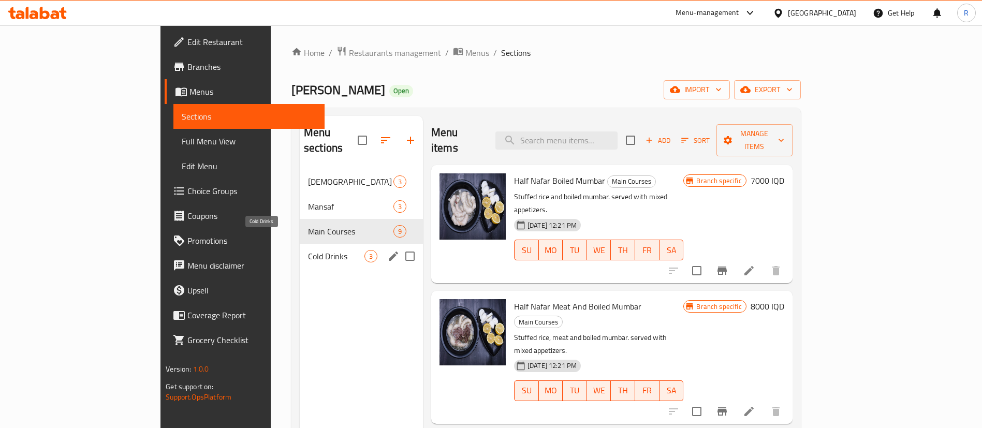
click at [308, 250] on span "Cold Drinks" at bounding box center [336, 256] width 56 height 12
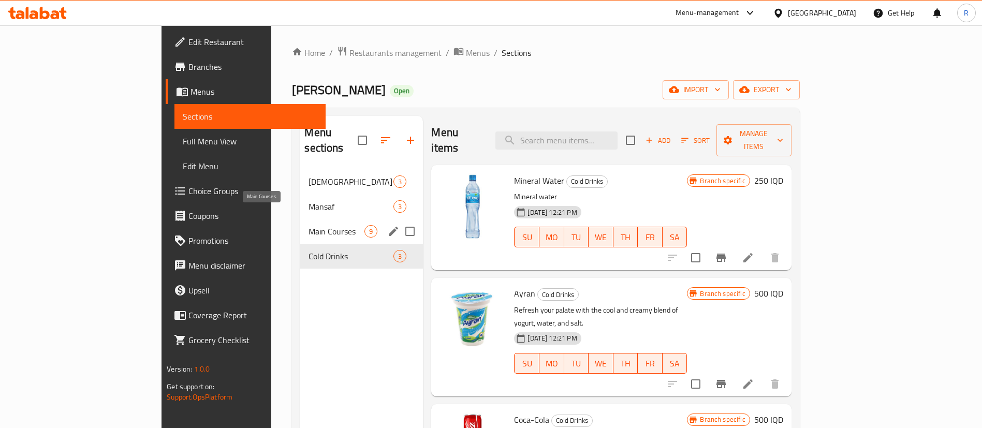
click at [308, 225] on span "Main Courses" at bounding box center [336, 231] width 56 height 12
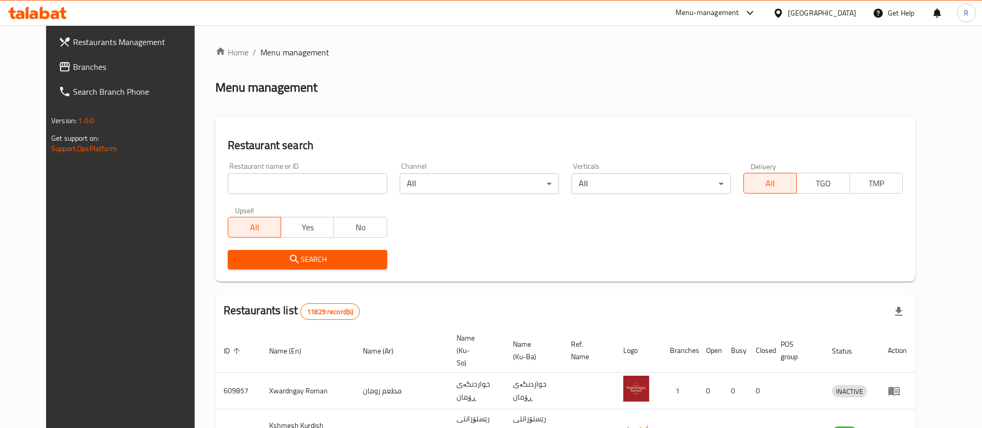
click at [278, 185] on input "search" at bounding box center [307, 183] width 159 height 21
type input "co co shawa"
click at [297, 267] on button "Search" at bounding box center [307, 259] width 159 height 19
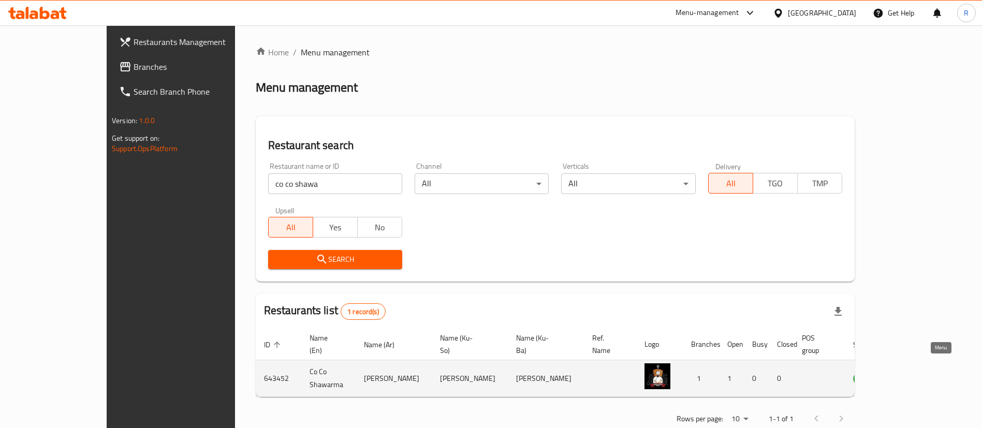
click at [919, 375] on icon "enhanced table" at bounding box center [913, 379] width 11 height 9
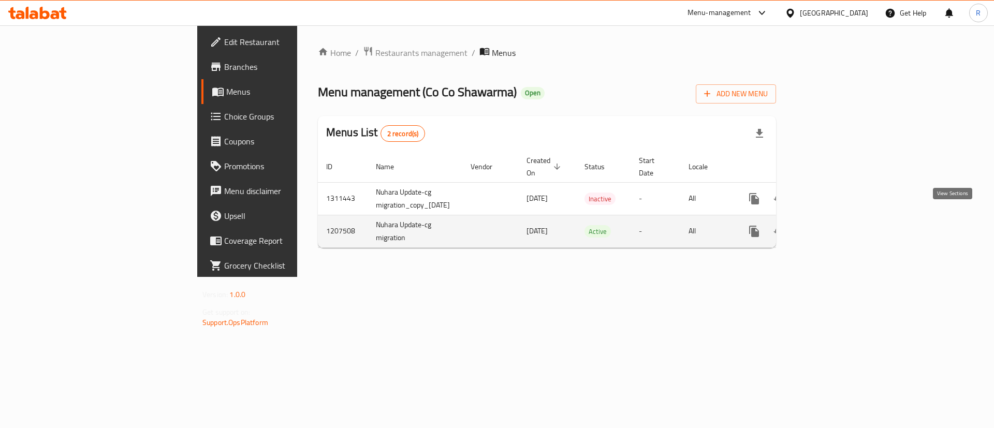
click at [835, 225] on icon "enhanced table" at bounding box center [828, 231] width 12 height 12
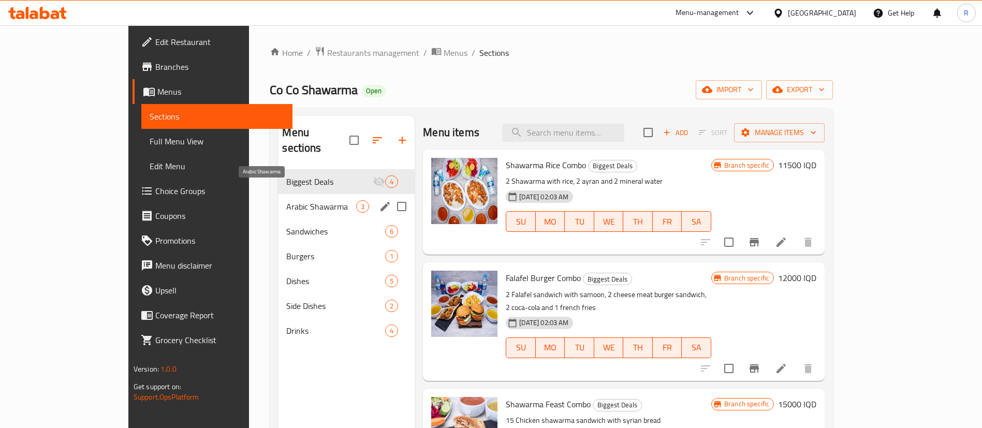
click at [286, 200] on span "Arabic Shawarma" at bounding box center [321, 206] width 70 height 12
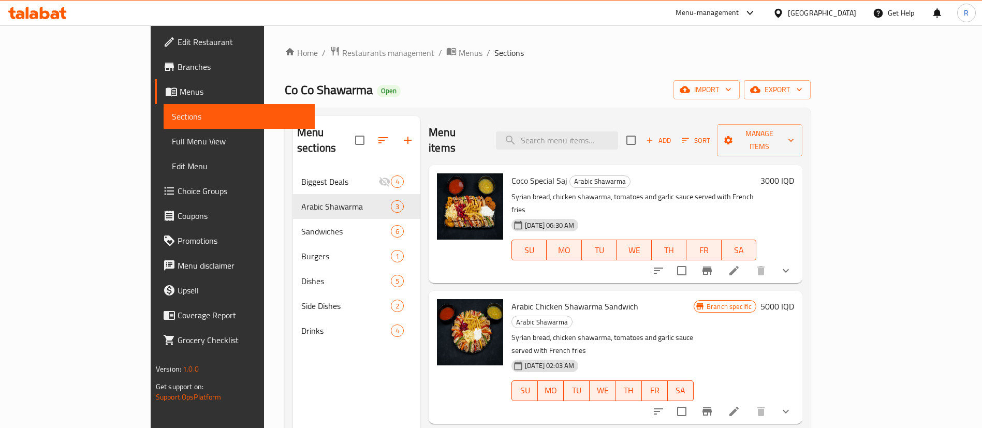
scroll to position [145, 0]
